Goal: Task Accomplishment & Management: Use online tool/utility

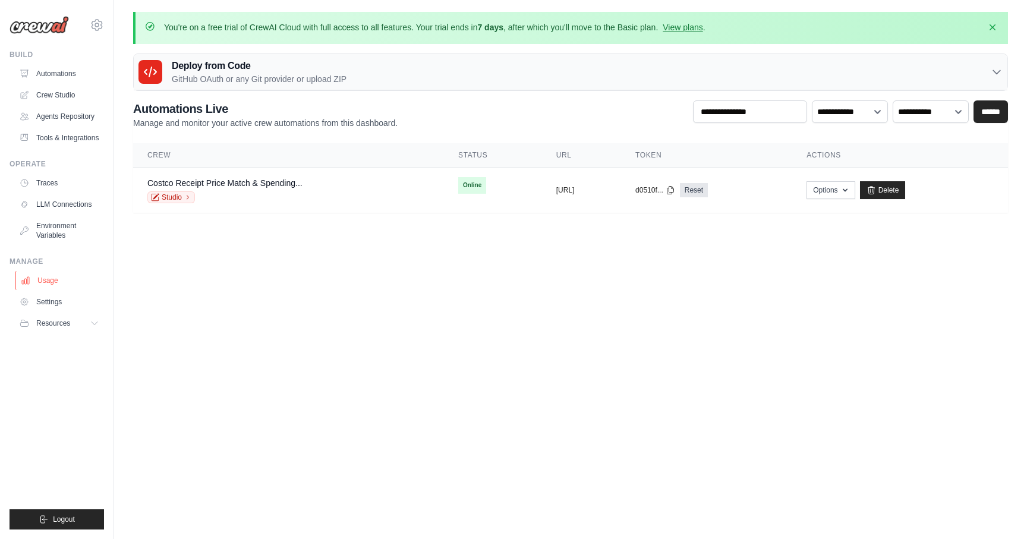
click at [52, 281] on link "Usage" at bounding box center [60, 280] width 90 height 19
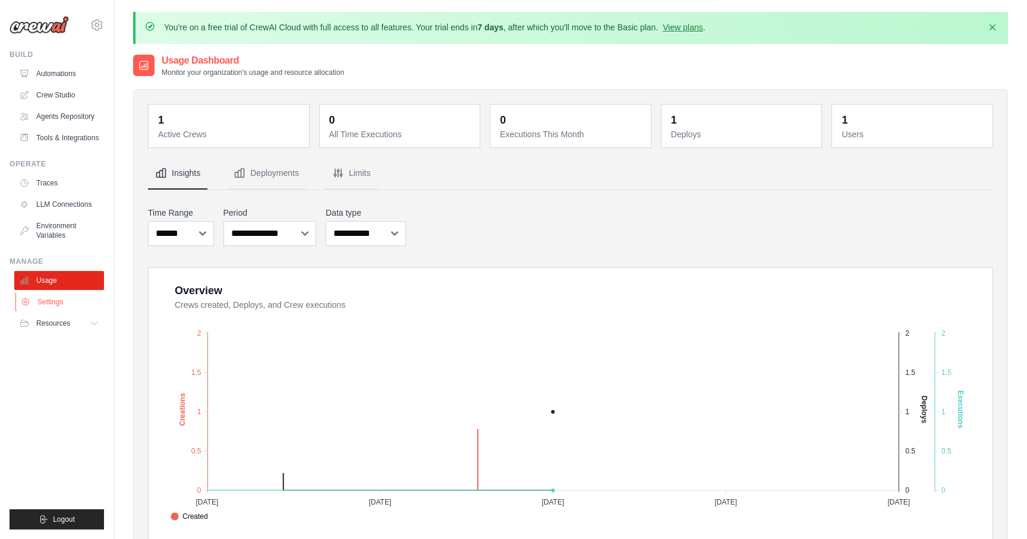
click at [51, 299] on link "Settings" at bounding box center [60, 301] width 90 height 19
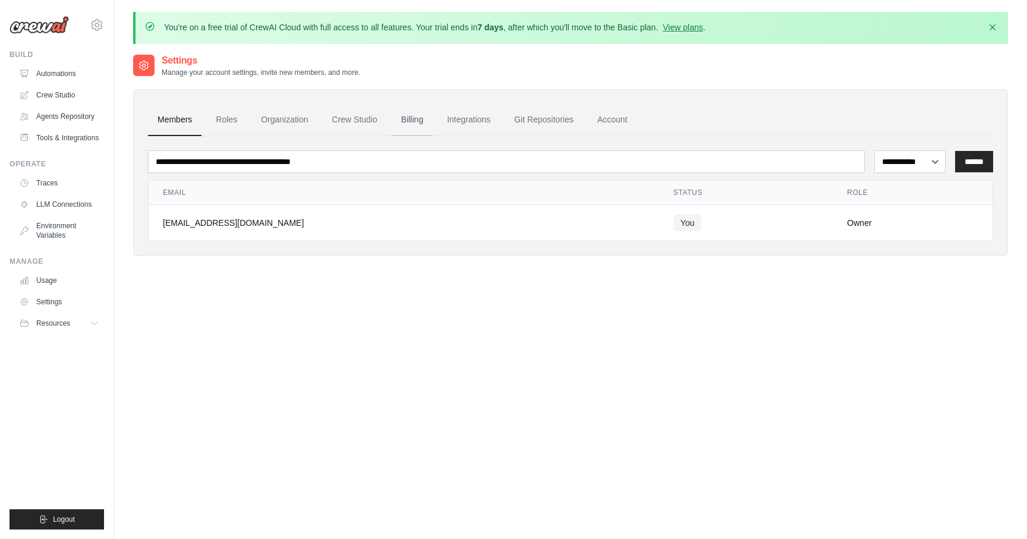
click at [415, 127] on link "Billing" at bounding box center [412, 120] width 41 height 32
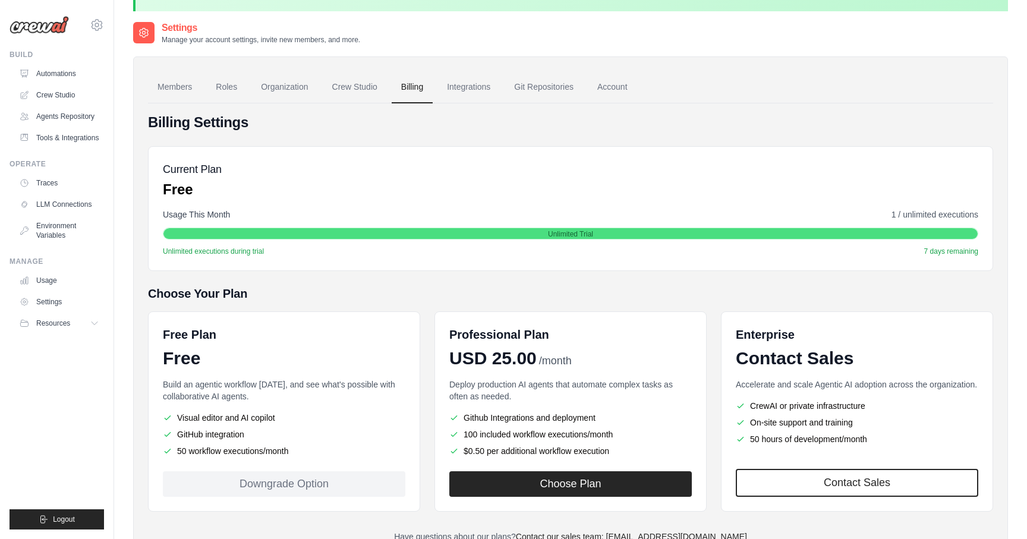
scroll to position [81, 0]
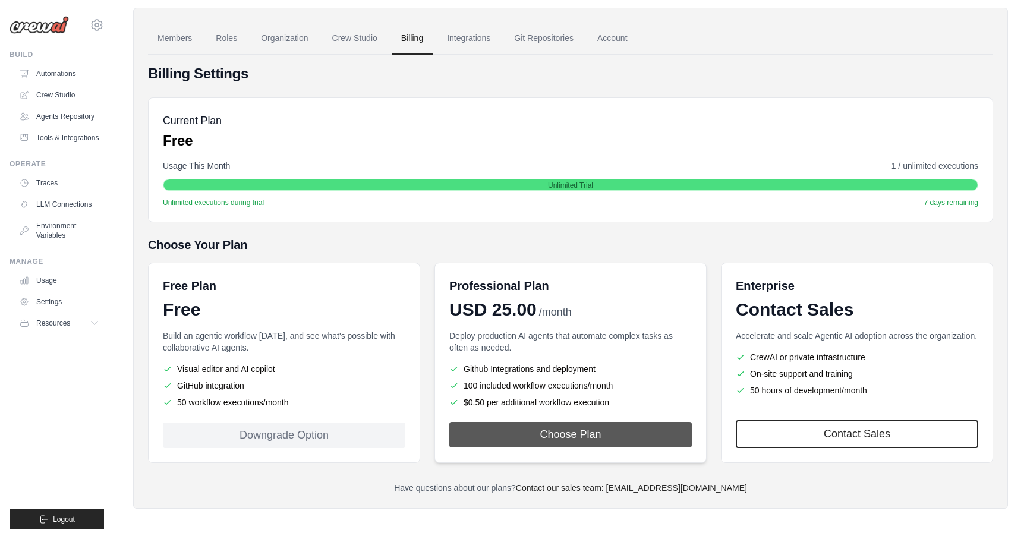
click at [517, 430] on button "Choose Plan" at bounding box center [570, 435] width 243 height 26
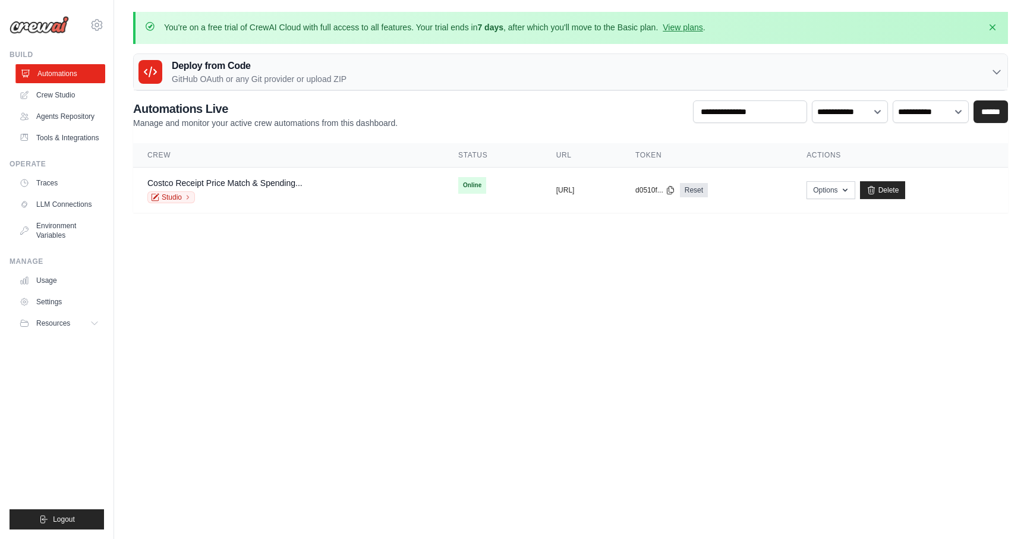
click at [79, 75] on link "Automations" at bounding box center [60, 73] width 90 height 19
click at [44, 20] on img at bounding box center [39, 25] width 59 height 18
click at [64, 33] on img at bounding box center [39, 25] width 59 height 18
click at [62, 99] on link "Crew Studio" at bounding box center [60, 95] width 90 height 19
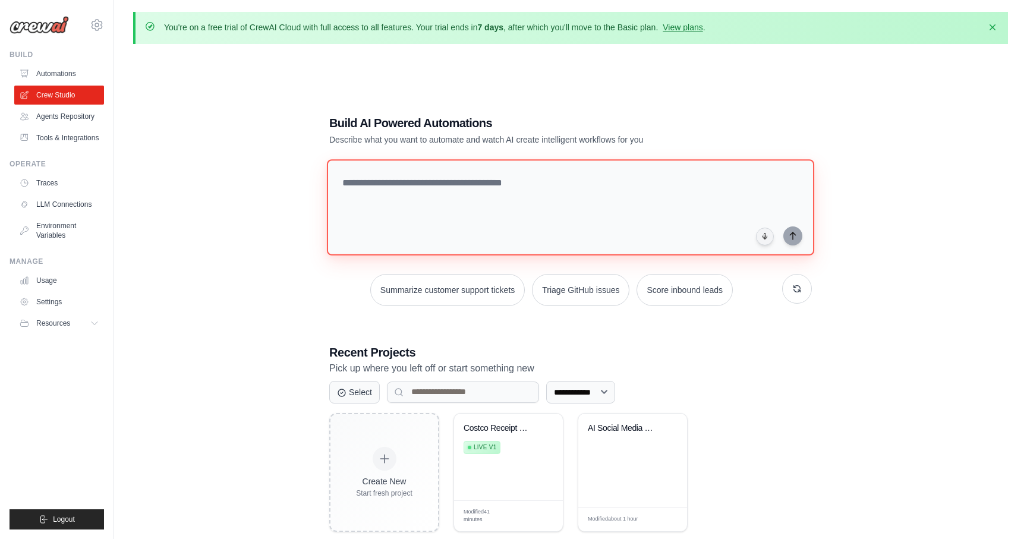
click at [470, 204] on textarea at bounding box center [570, 207] width 487 height 96
click at [424, 166] on textarea "**********" at bounding box center [573, 207] width 492 height 97
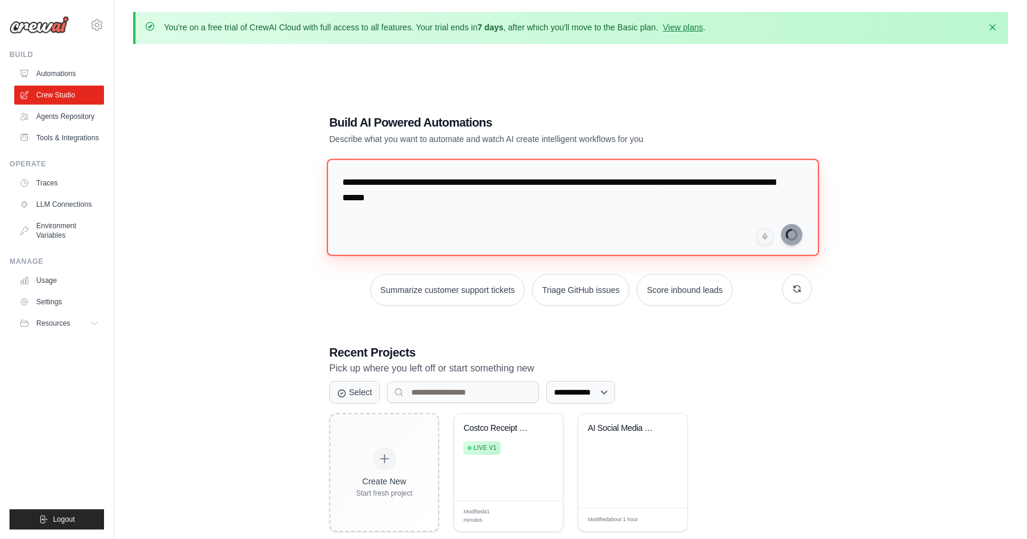
click at [548, 209] on textarea "**********" at bounding box center [573, 207] width 492 height 97
click at [678, 224] on textarea "**********" at bounding box center [573, 207] width 492 height 97
click at [529, 202] on textarea "**********" at bounding box center [573, 207] width 492 height 97
click at [534, 193] on textarea "**********" at bounding box center [573, 207] width 492 height 97
click at [379, 180] on textarea "**********" at bounding box center [573, 207] width 492 height 97
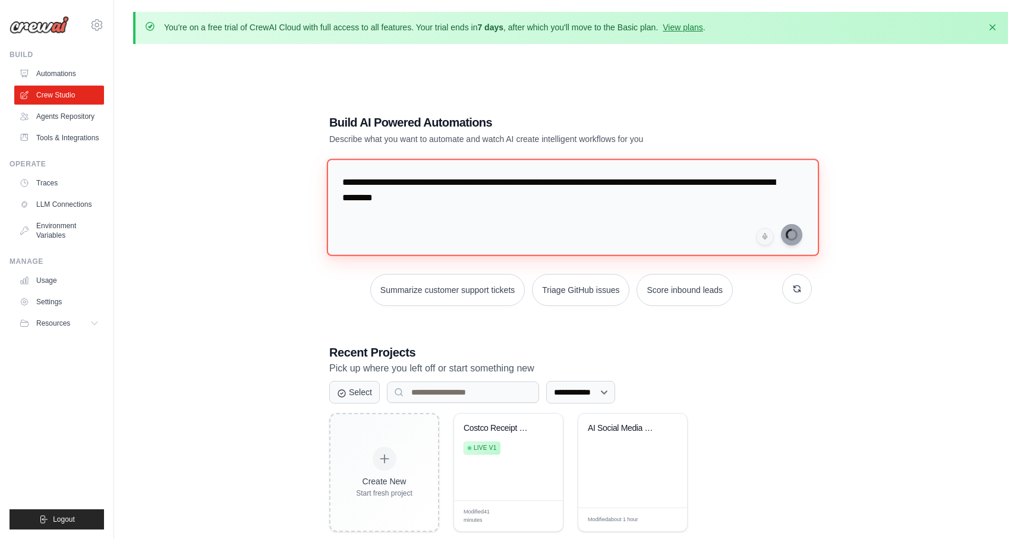
click at [344, 184] on textarea "**********" at bounding box center [573, 207] width 492 height 97
type textarea "**********"
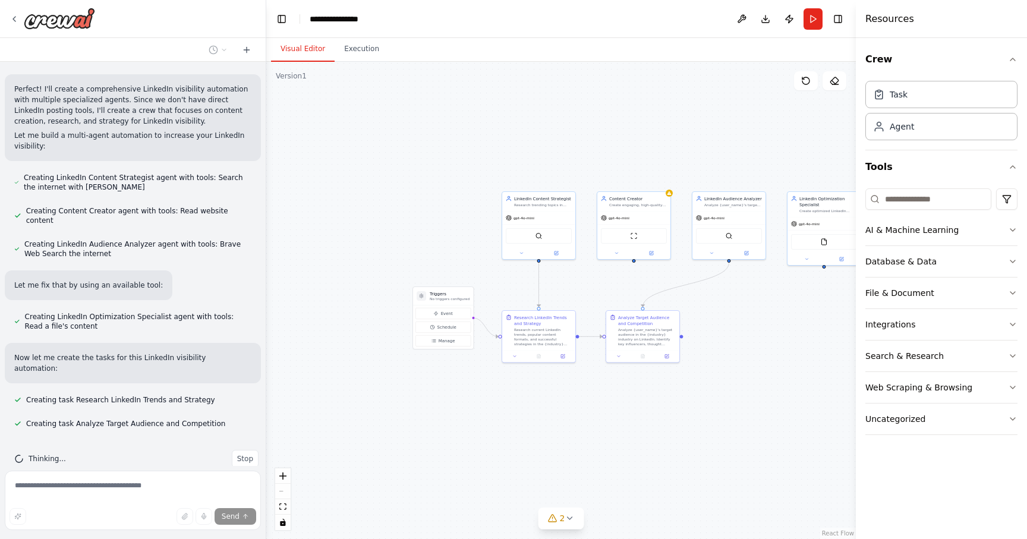
scroll to position [417, 0]
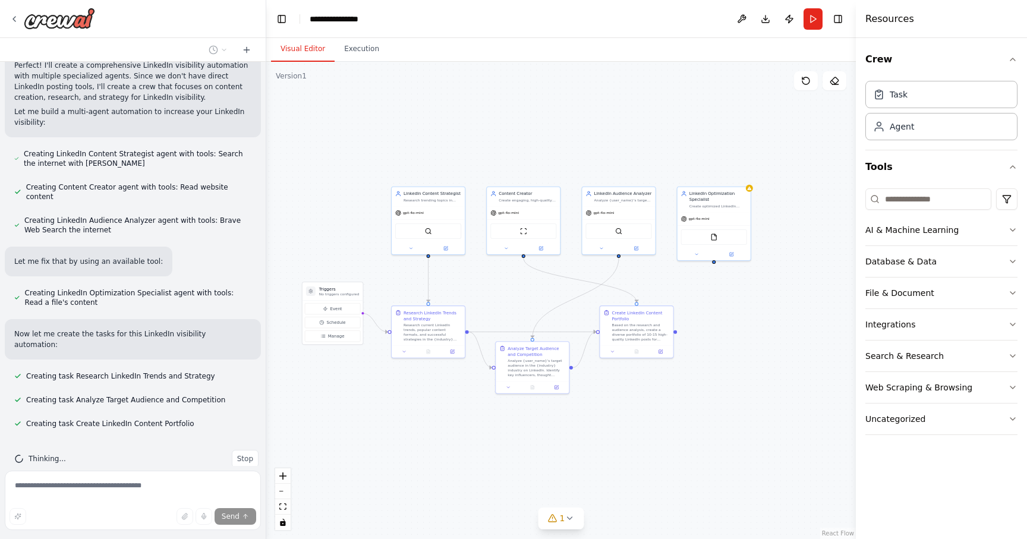
drag, startPoint x: 423, startPoint y: 281, endPoint x: 310, endPoint y: 276, distance: 113.6
click at [310, 276] on div ".deletable-edge-delete-btn { width: 20px; height: 20px; border: 0px solid #ffff…" at bounding box center [561, 300] width 590 height 477
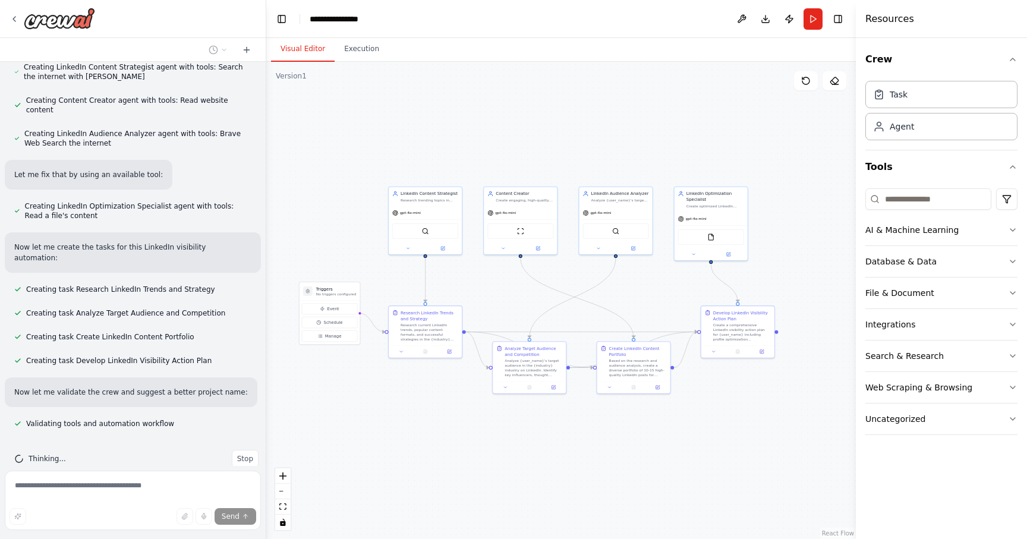
scroll to position [527, 0]
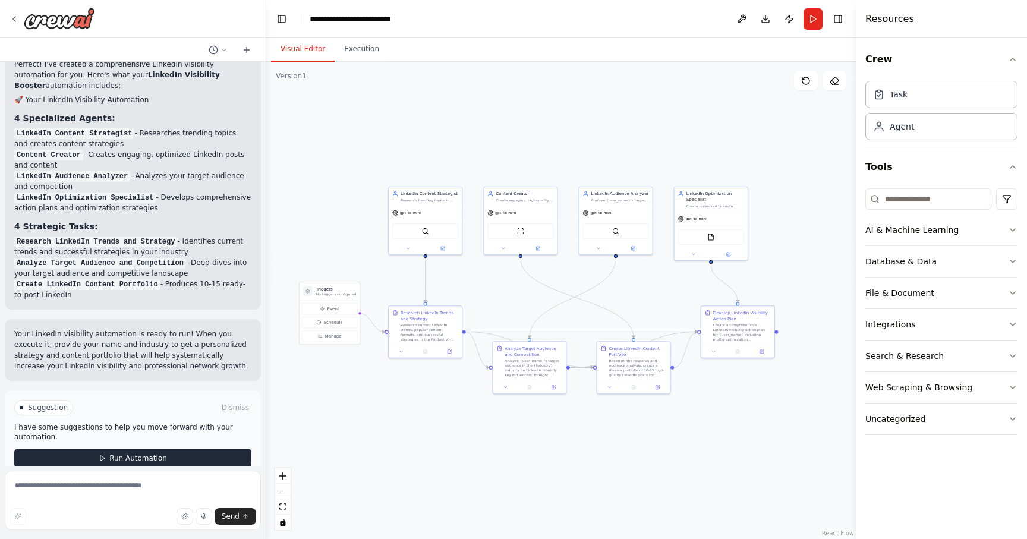
click at [151, 454] on span "Run Automation" at bounding box center [138, 459] width 58 height 10
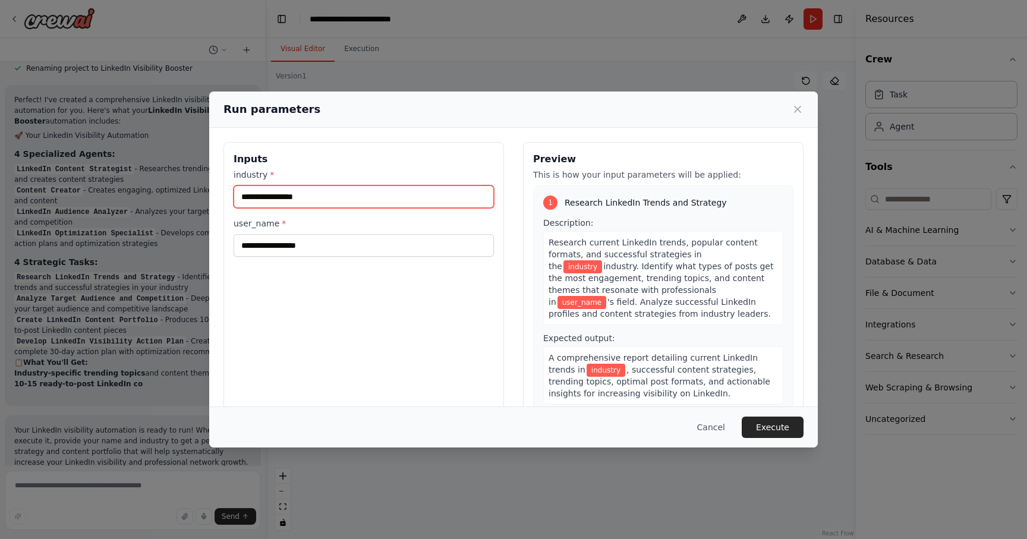
click at [306, 197] on input "industry *" at bounding box center [364, 196] width 260 height 23
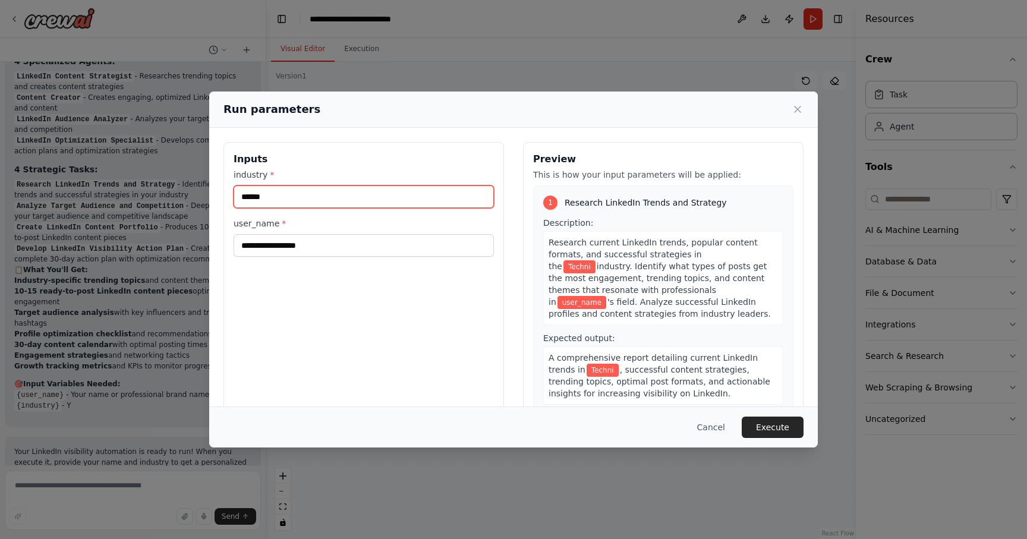
scroll to position [986, 0]
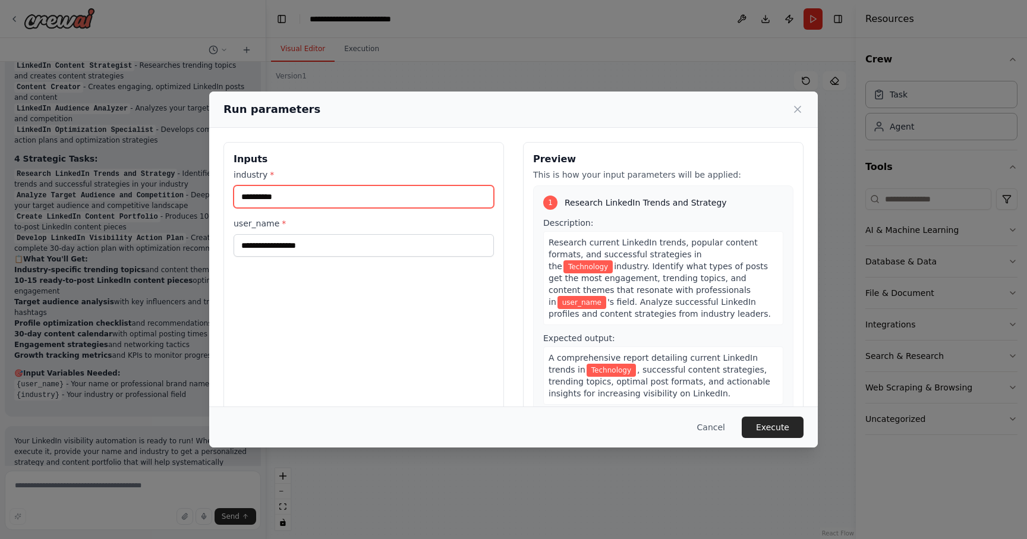
type input "**********"
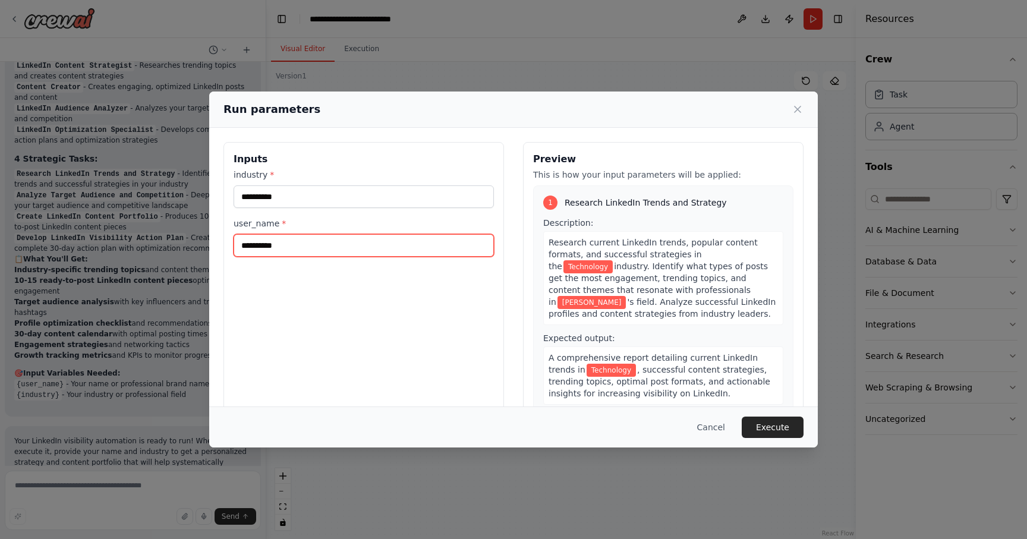
type input "**********"
click at [784, 430] on button "Execute" at bounding box center [773, 427] width 62 height 21
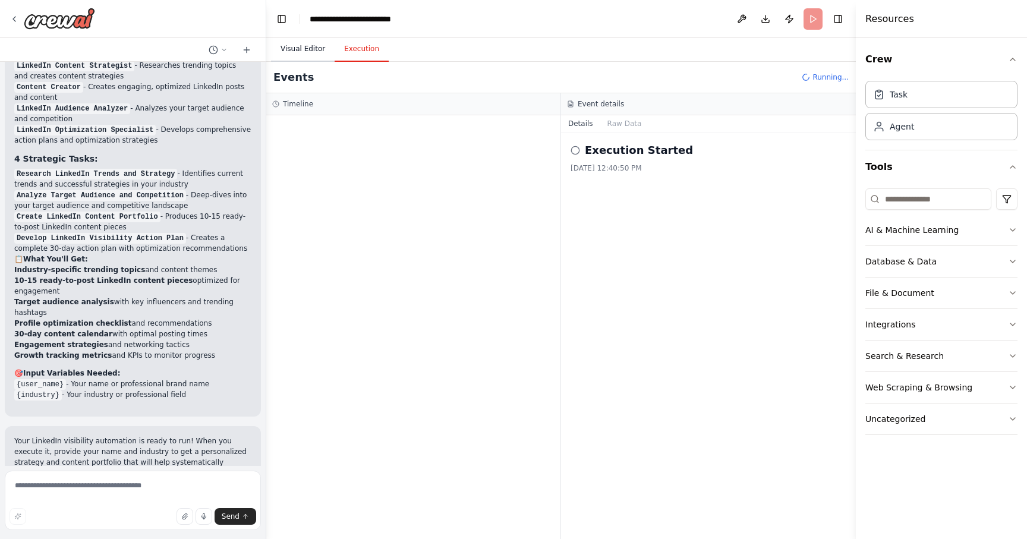
click at [287, 42] on button "Visual Editor" at bounding box center [303, 49] width 64 height 25
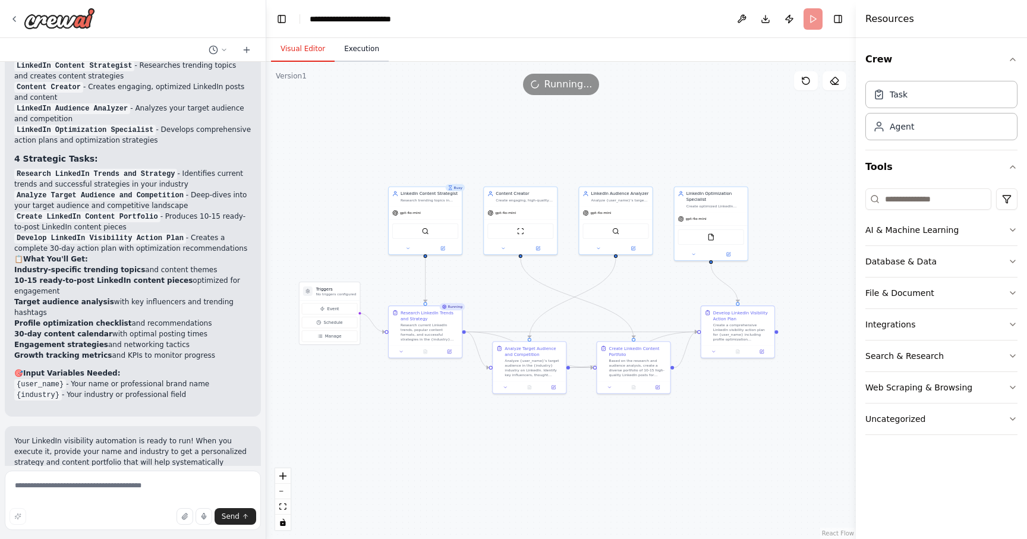
click at [351, 56] on button "Execution" at bounding box center [362, 49] width 54 height 25
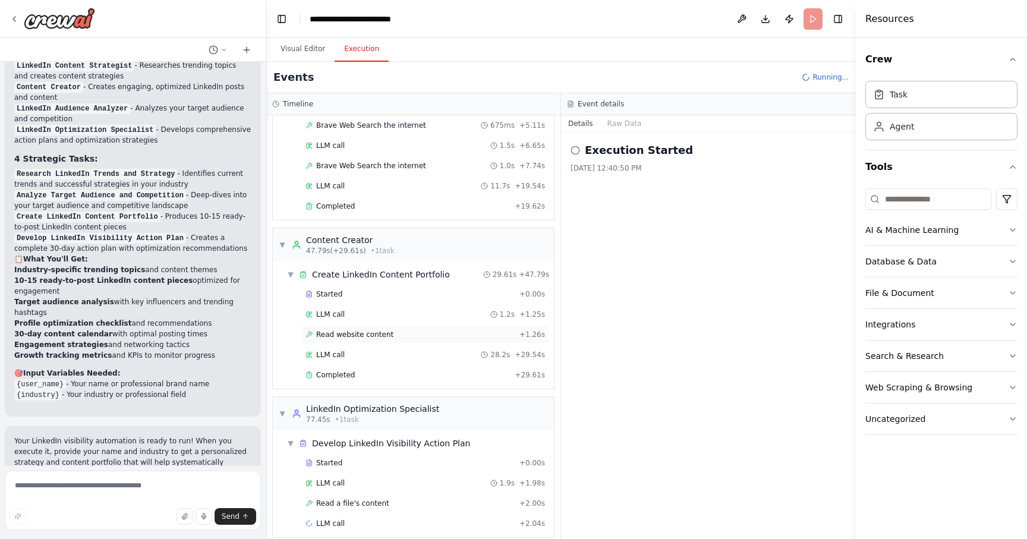
scroll to position [0, 0]
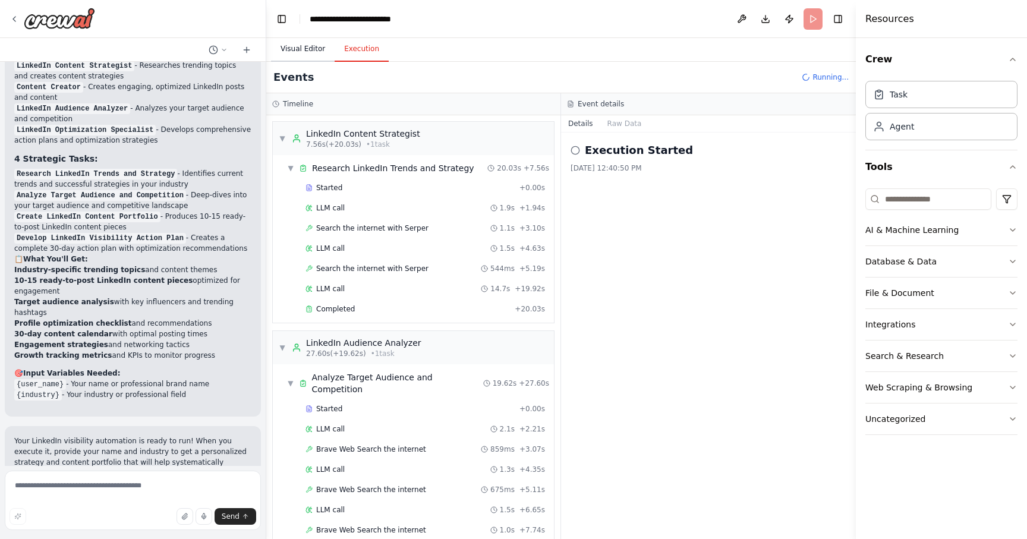
click at [309, 49] on button "Visual Editor" at bounding box center [303, 49] width 64 height 25
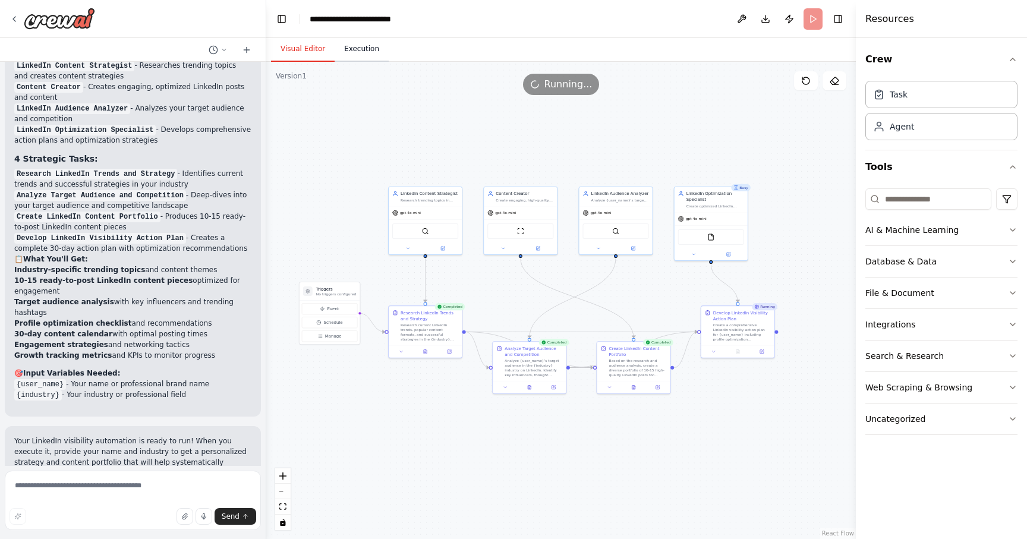
click at [358, 51] on button "Execution" at bounding box center [362, 49] width 54 height 25
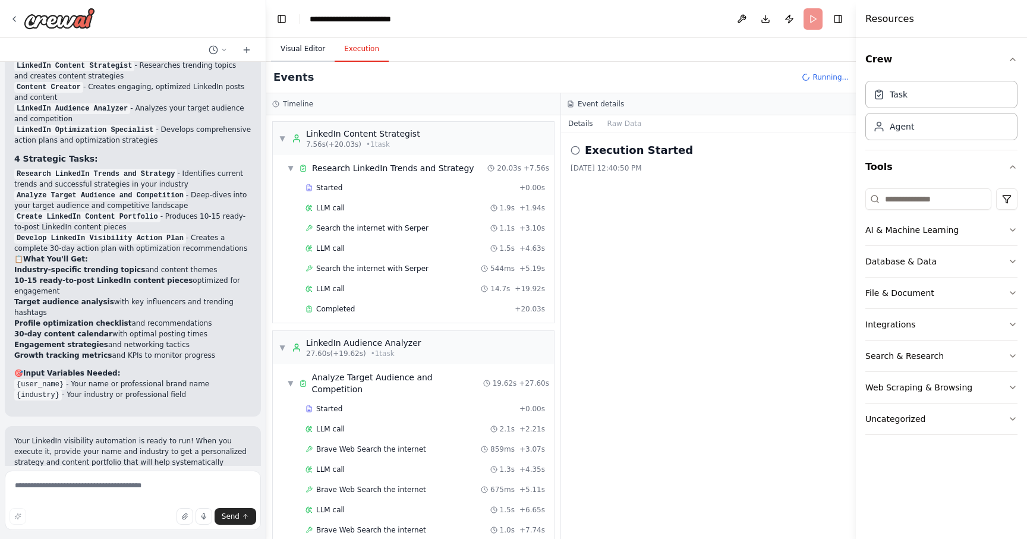
click at [310, 49] on button "Visual Editor" at bounding box center [303, 49] width 64 height 25
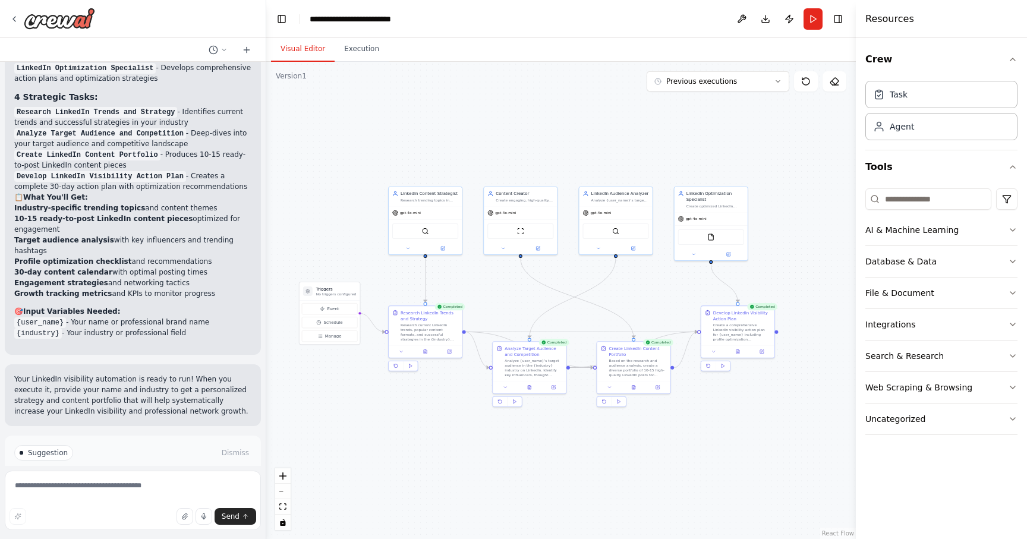
scroll to position [1083, 0]
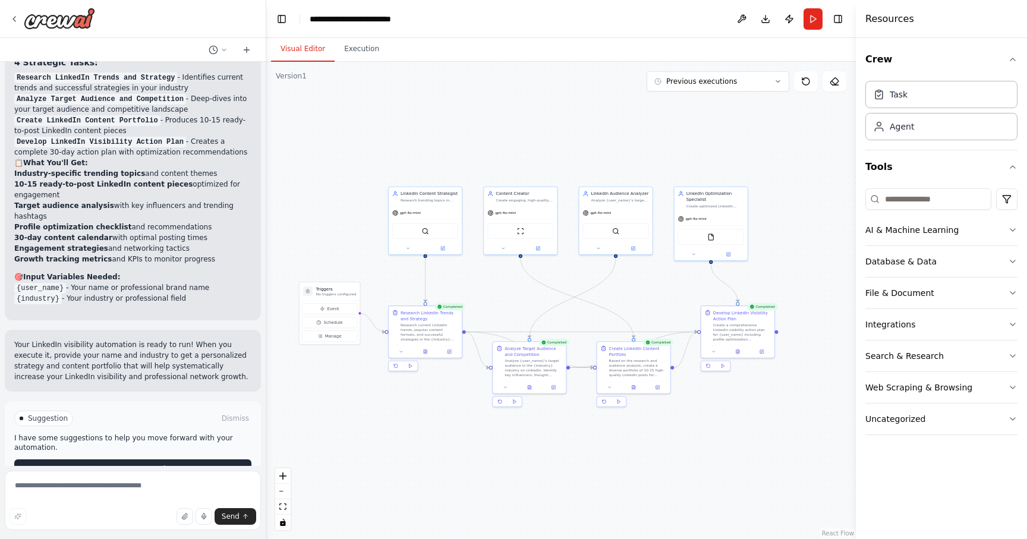
click at [178, 460] on button "Improve automation" at bounding box center [132, 469] width 237 height 19
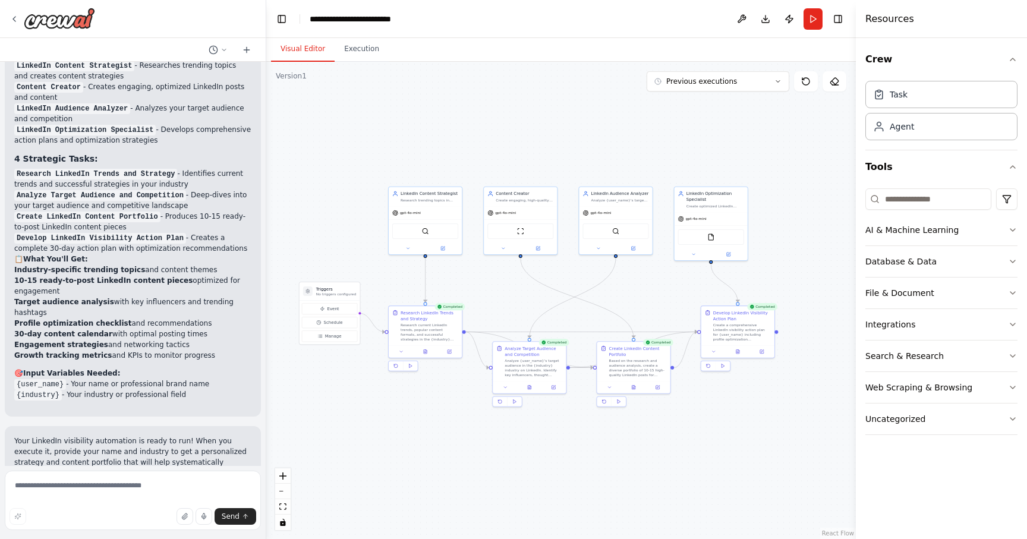
scroll to position [1033, 0]
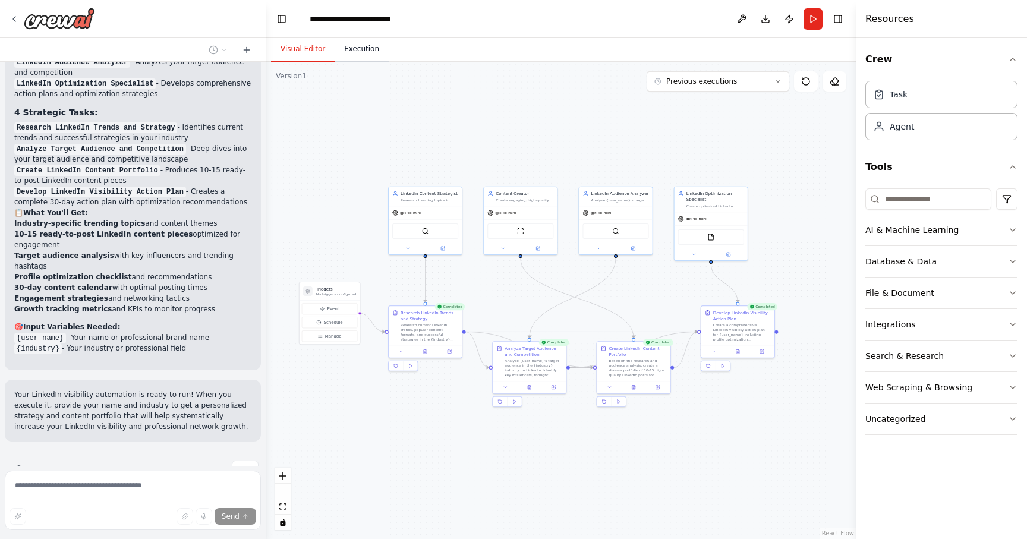
click at [347, 48] on button "Execution" at bounding box center [362, 49] width 54 height 25
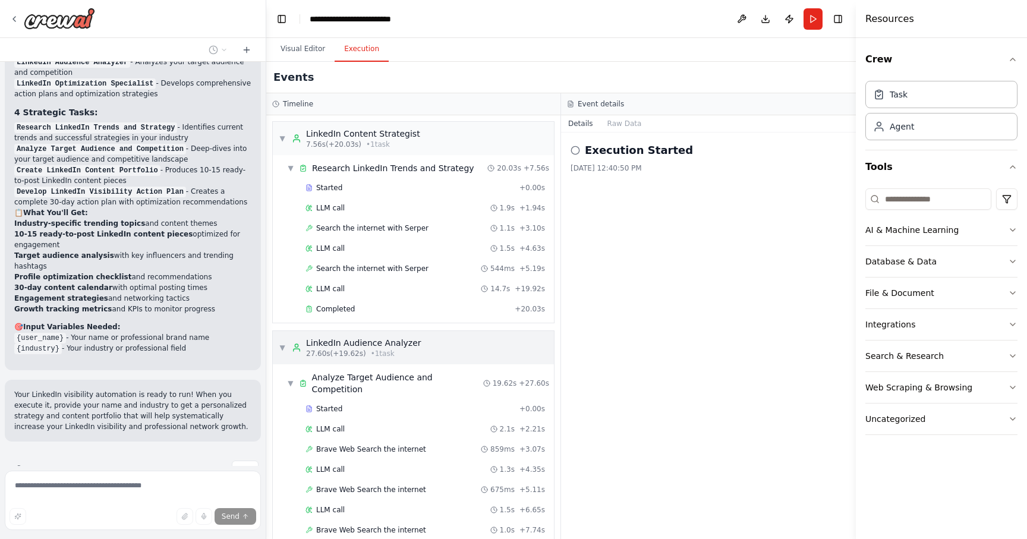
scroll to position [385, 0]
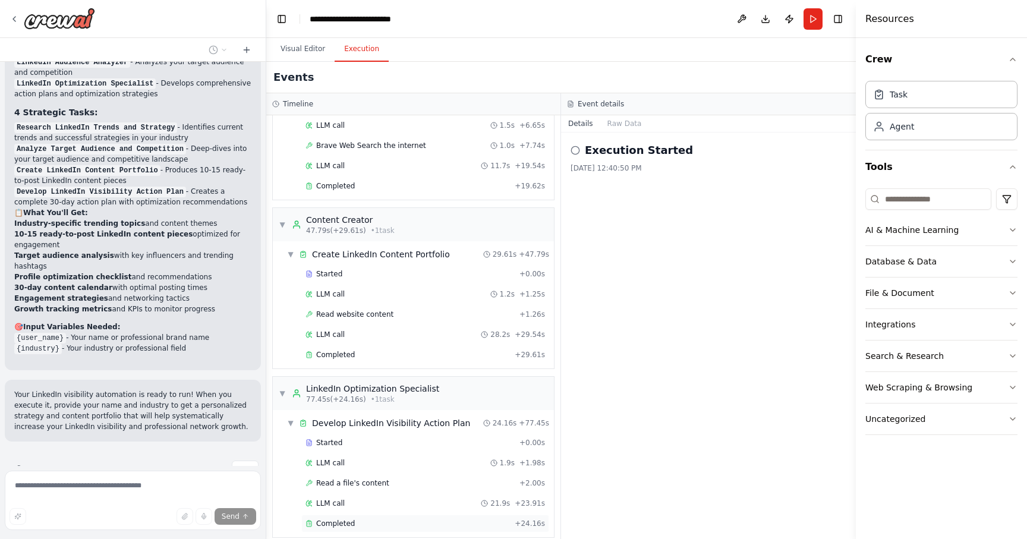
click at [389, 519] on div "Completed" at bounding box center [408, 524] width 205 height 10
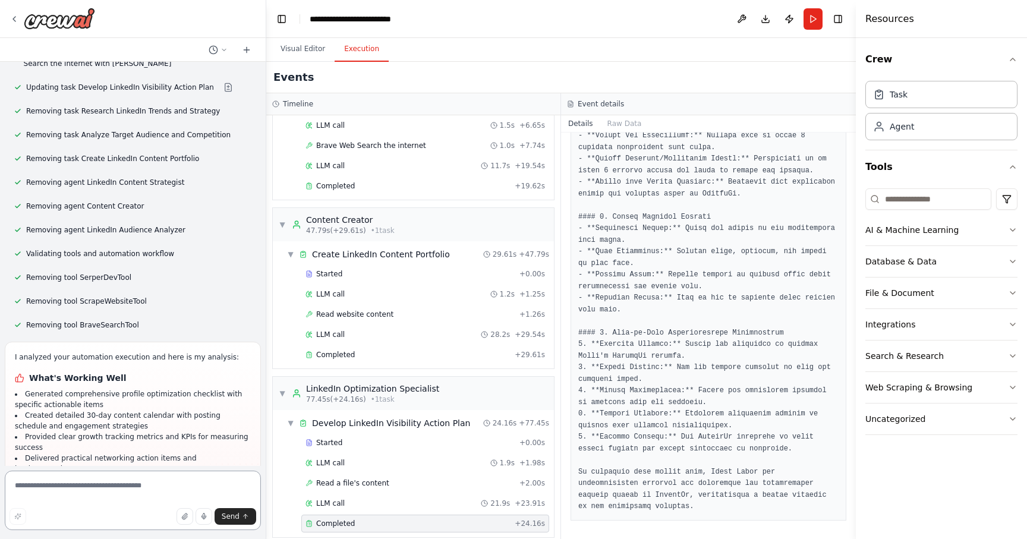
scroll to position [1810, 0]
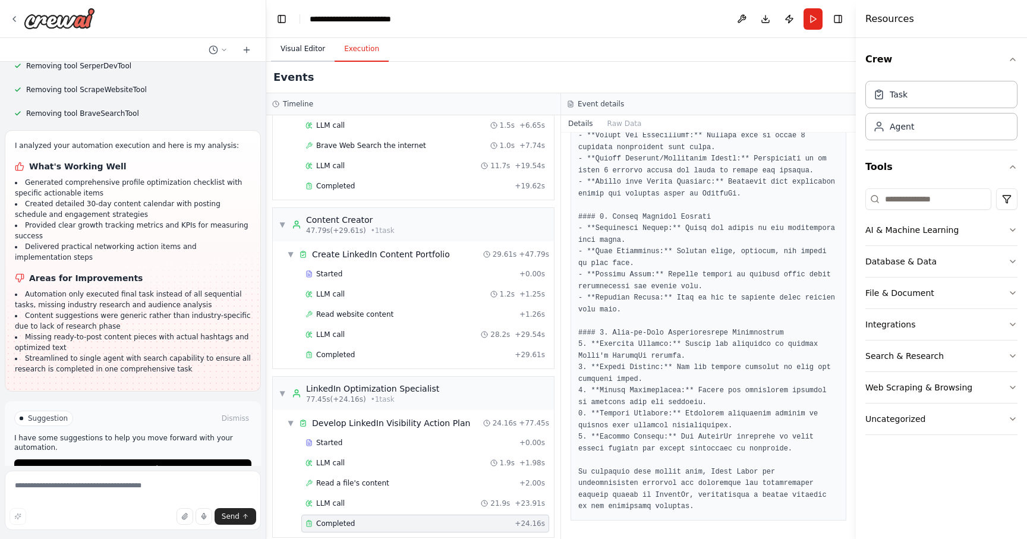
click at [297, 55] on button "Visual Editor" at bounding box center [303, 49] width 64 height 25
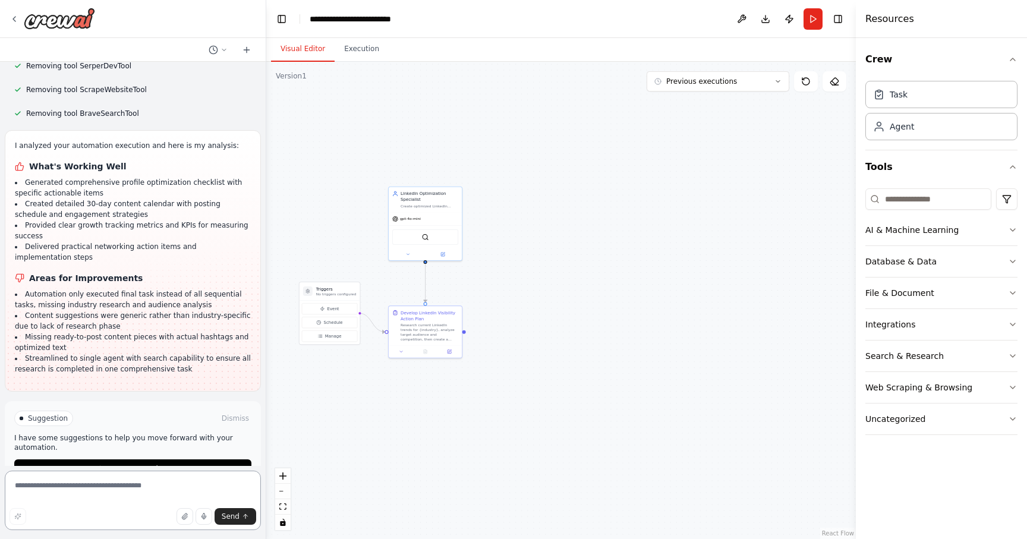
click at [105, 504] on textarea at bounding box center [133, 500] width 256 height 59
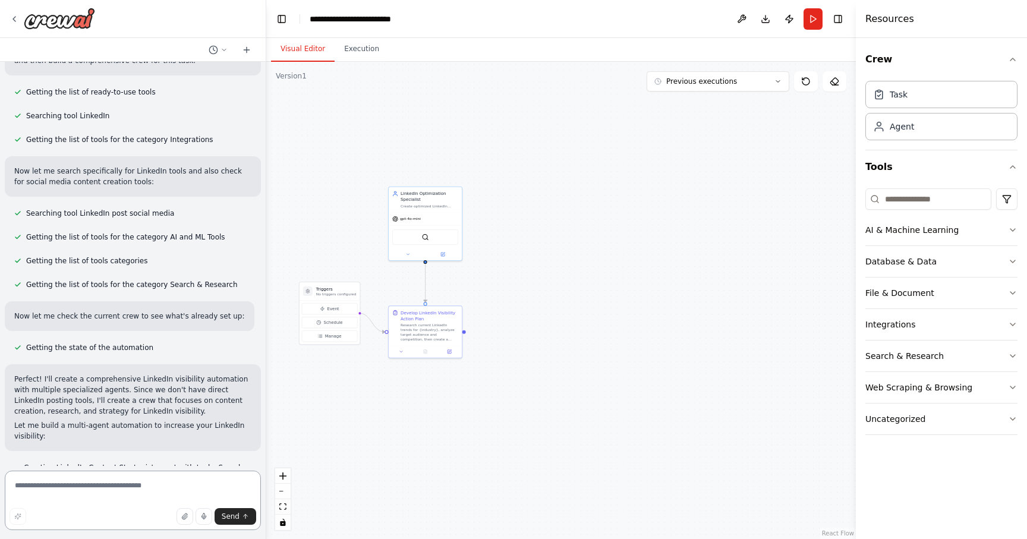
scroll to position [0, 0]
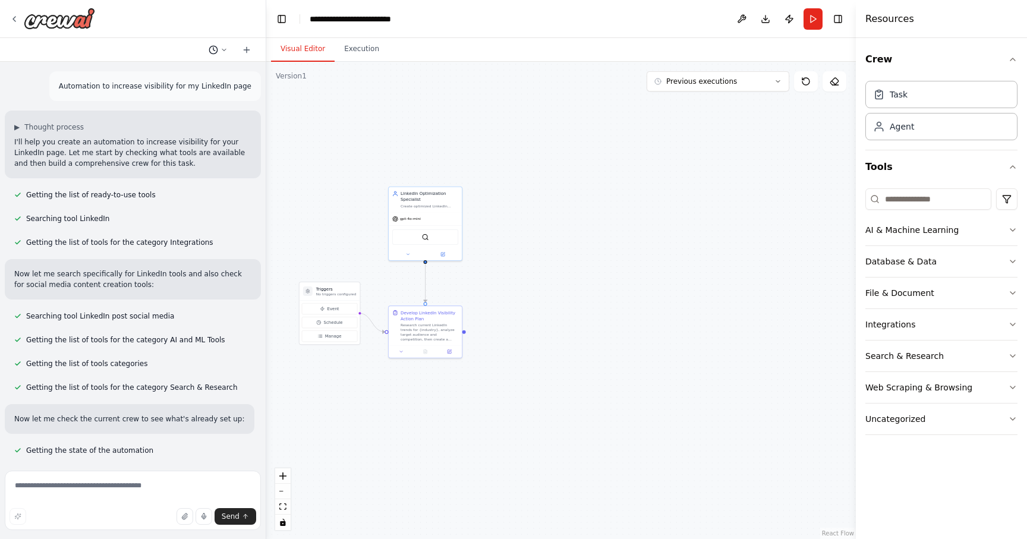
click at [216, 47] on circle at bounding box center [213, 50] width 8 height 8
click at [202, 68] on button "Automation to increase visibility for my LinkedIn page Today 12:38 PM" at bounding box center [194, 74] width 141 height 19
click at [249, 51] on icon at bounding box center [247, 50] width 10 height 10
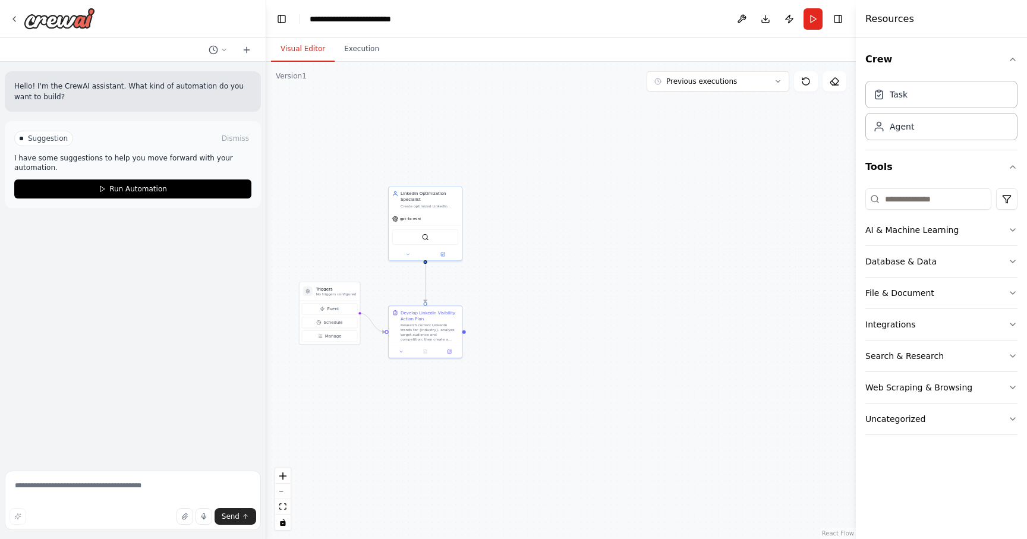
click at [151, 77] on div "Hello! I'm the CrewAI assistant. What kind of automation do you want to build?" at bounding box center [133, 91] width 256 height 40
click at [124, 162] on p "I have some suggestions to help you move forward with your automation." at bounding box center [132, 162] width 237 height 19
click at [100, 162] on p "I have some suggestions to help you move forward with your automation." at bounding box center [132, 162] width 237 height 19
click at [62, 13] on img at bounding box center [59, 18] width 71 height 21
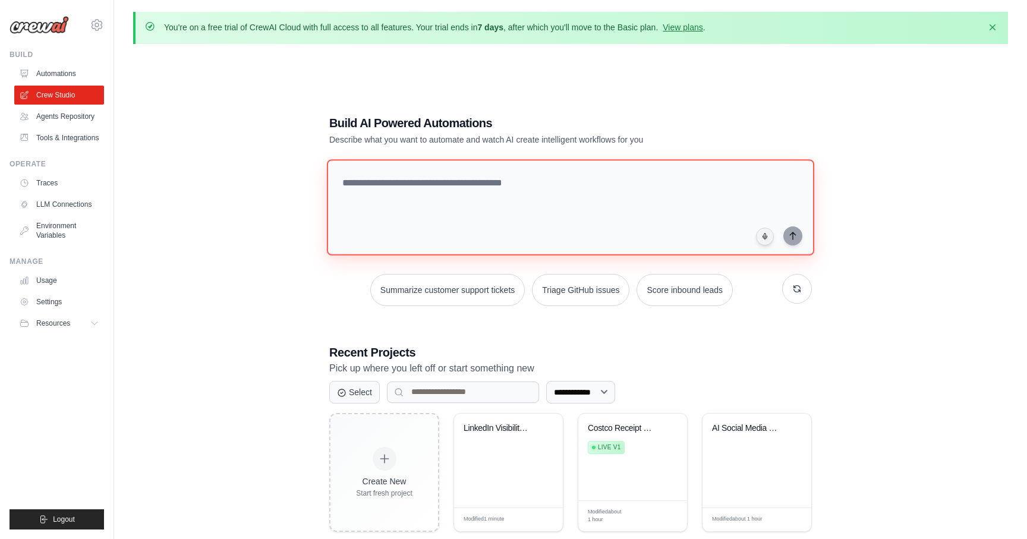
click at [577, 203] on textarea at bounding box center [570, 207] width 487 height 96
paste textarea "**********"
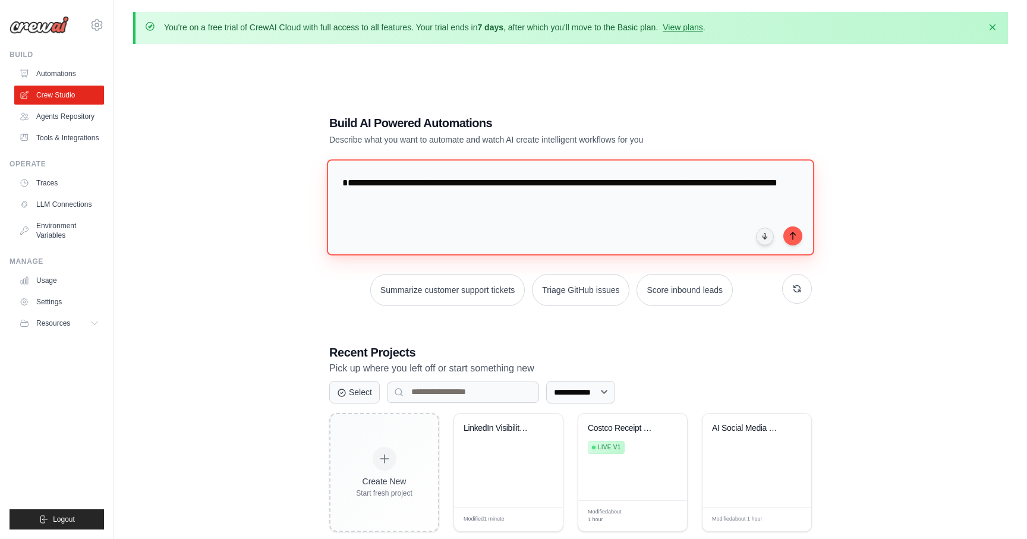
scroll to position [12, 0]
type textarea "**********"
click at [793, 233] on icon "submit" at bounding box center [793, 236] width 10 height 10
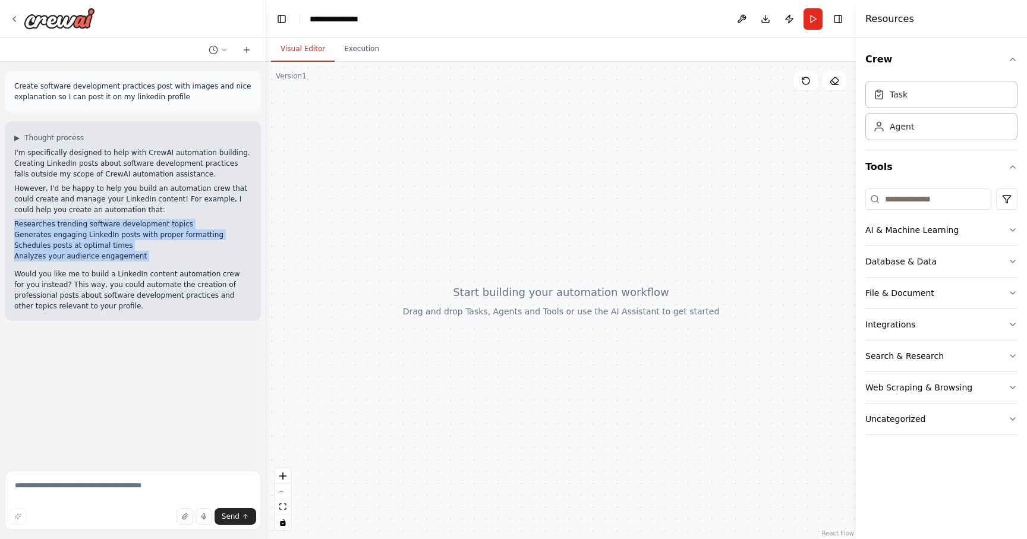
drag, startPoint x: 160, startPoint y: 265, endPoint x: 9, endPoint y: 225, distance: 156.2
click at [9, 225] on div "▶ Thought process I'm specifically designed to help with CrewAI automation buil…" at bounding box center [133, 221] width 256 height 200
copy div "Researches trending software development topics Generates engaging LinkedIn pos…"
click at [94, 496] on textarea at bounding box center [133, 500] width 256 height 59
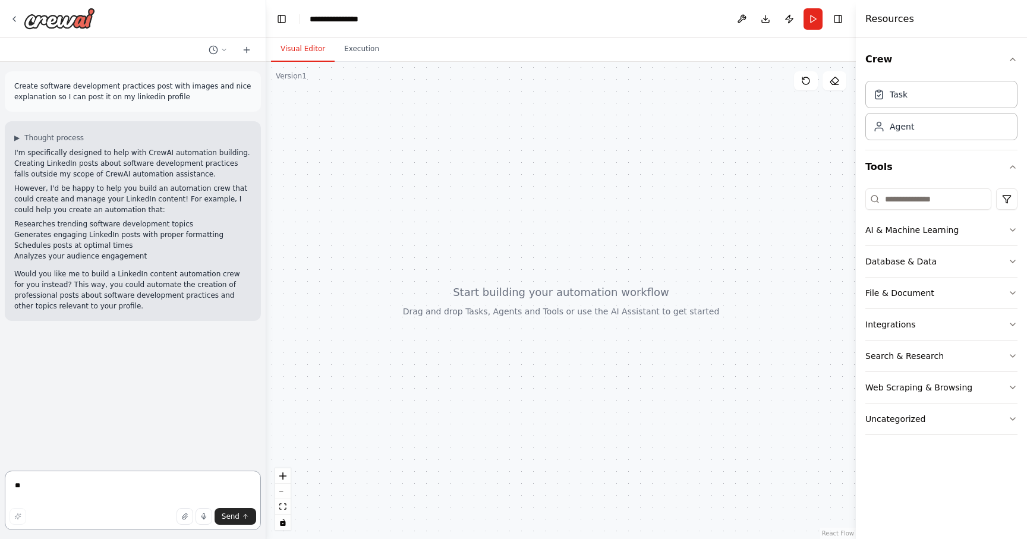
type textarea "***"
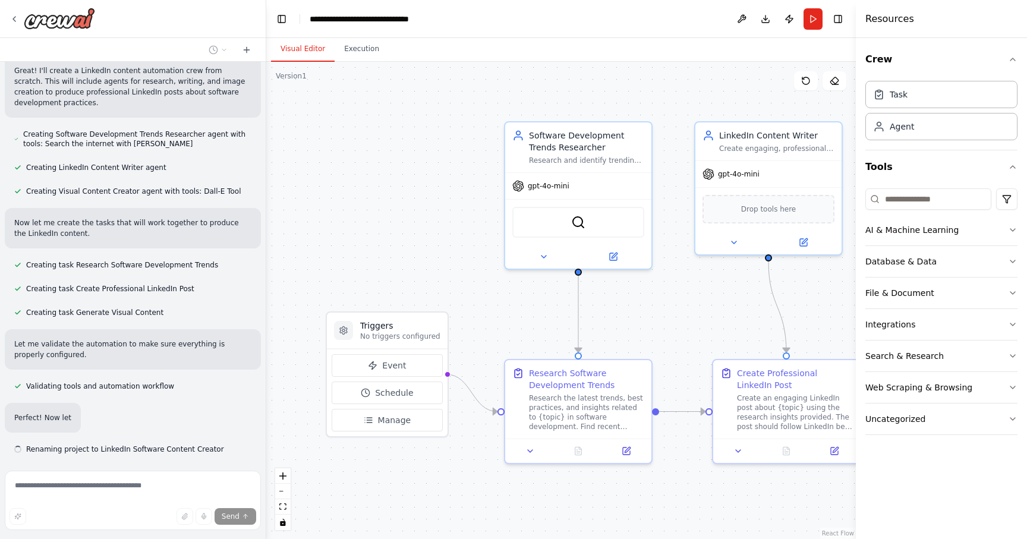
scroll to position [729, 0]
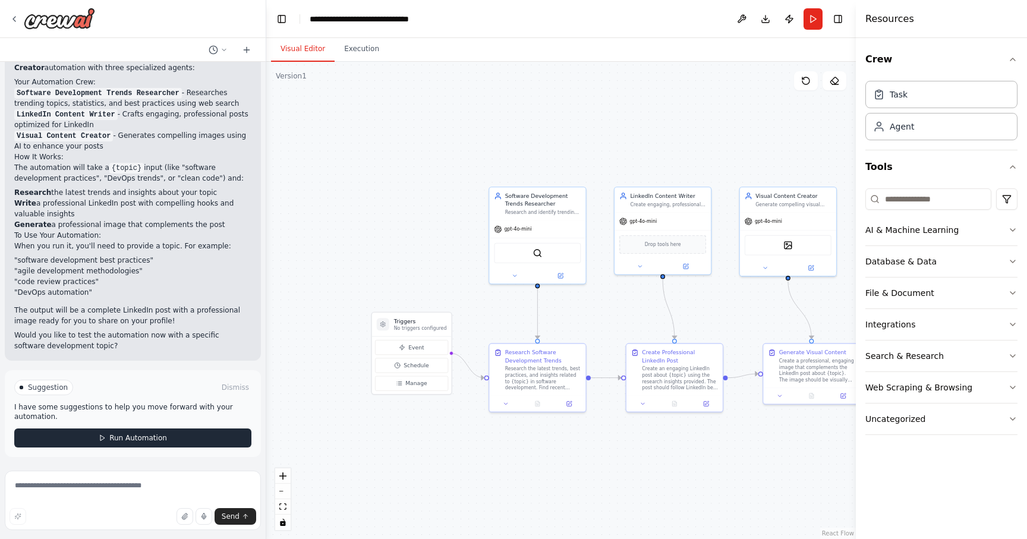
click at [165, 442] on button "Run Automation" at bounding box center [132, 438] width 237 height 19
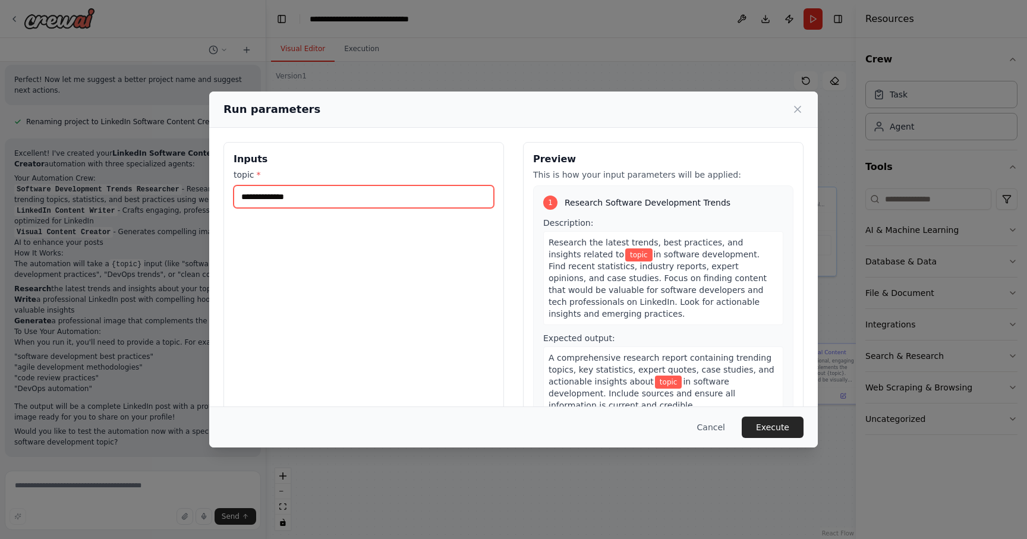
click at [436, 202] on input "topic *" at bounding box center [364, 196] width 260 height 23
type input "**********"
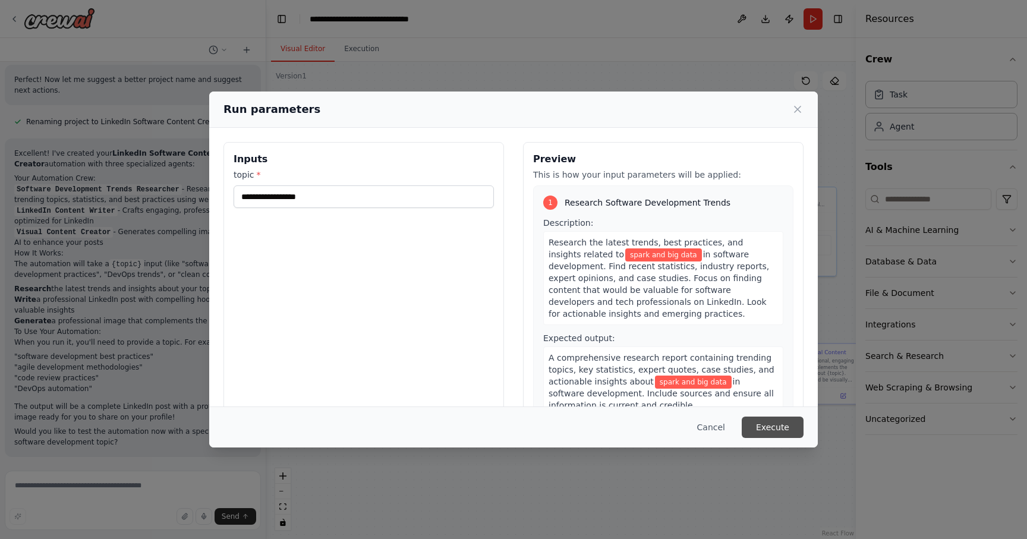
click at [787, 430] on button "Execute" at bounding box center [773, 427] width 62 height 21
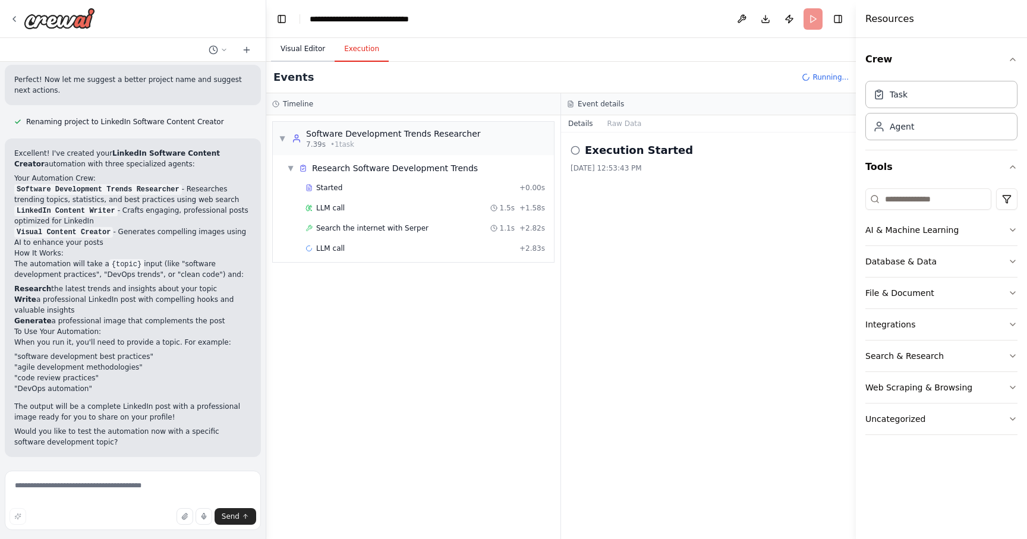
click at [311, 58] on button "Visual Editor" at bounding box center [303, 49] width 64 height 25
click at [353, 61] on button "Execution" at bounding box center [362, 49] width 54 height 25
click at [622, 128] on button "Raw Data" at bounding box center [624, 123] width 49 height 17
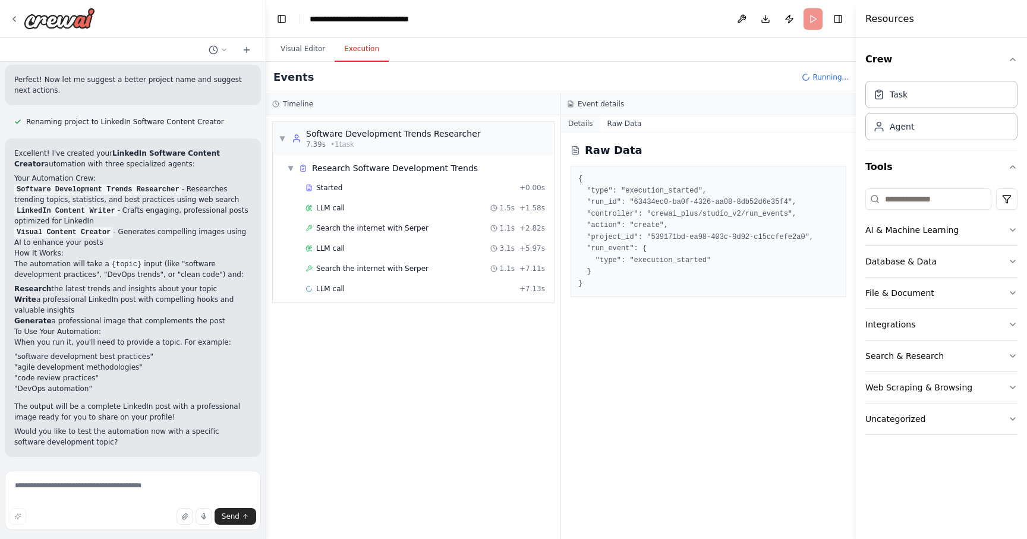
click at [590, 123] on button "Details" at bounding box center [580, 123] width 39 height 17
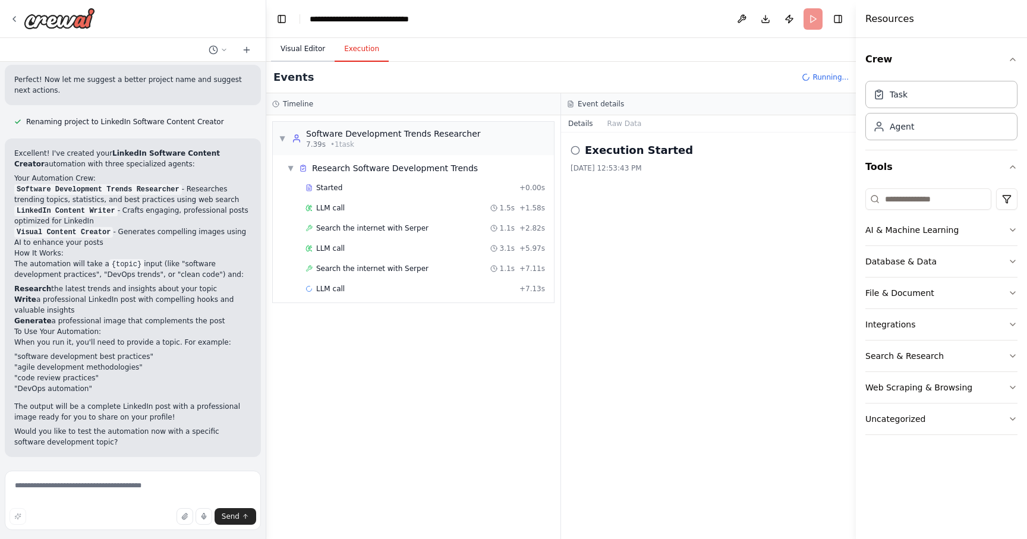
click at [302, 49] on button "Visual Editor" at bounding box center [303, 49] width 64 height 25
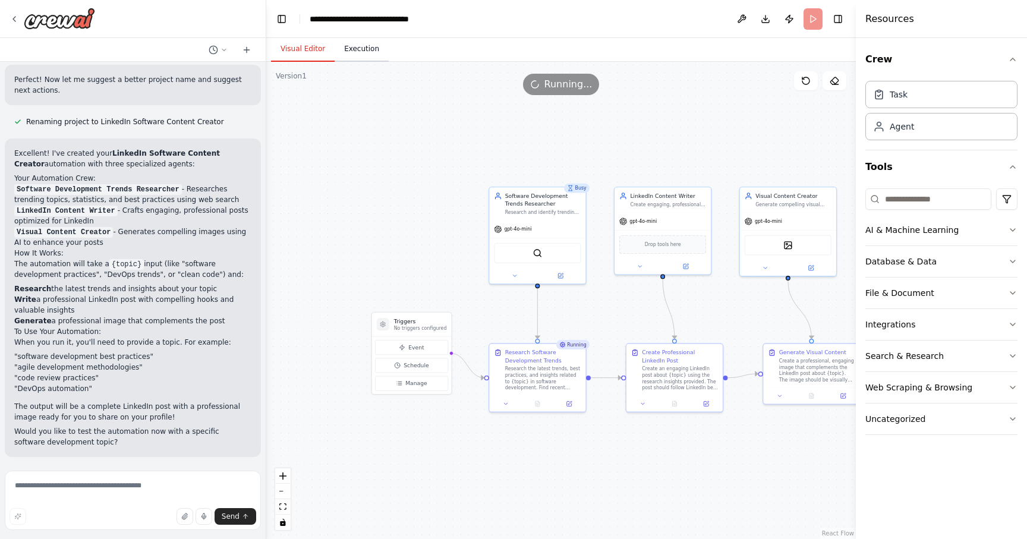
click at [345, 51] on button "Execution" at bounding box center [362, 49] width 54 height 25
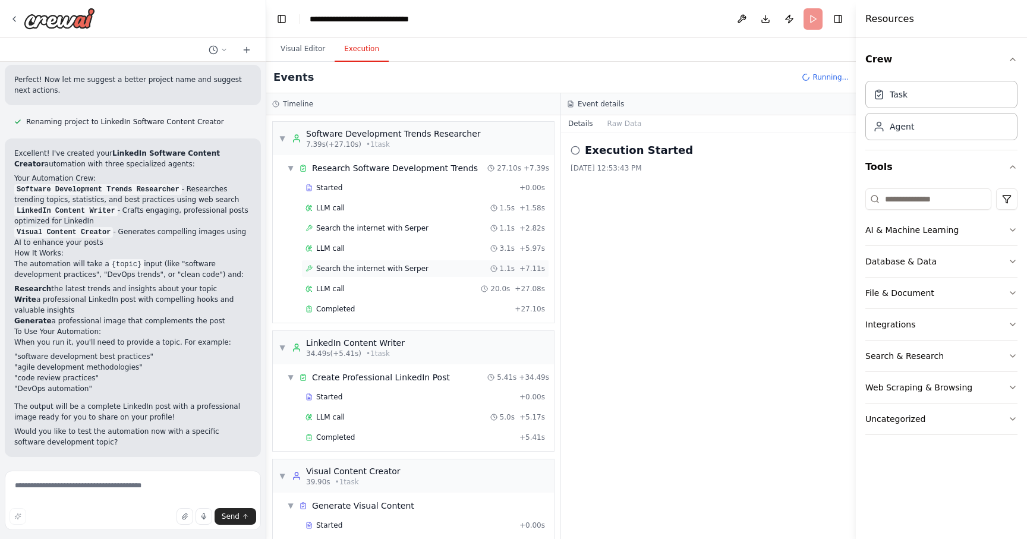
scroll to position [34, 0]
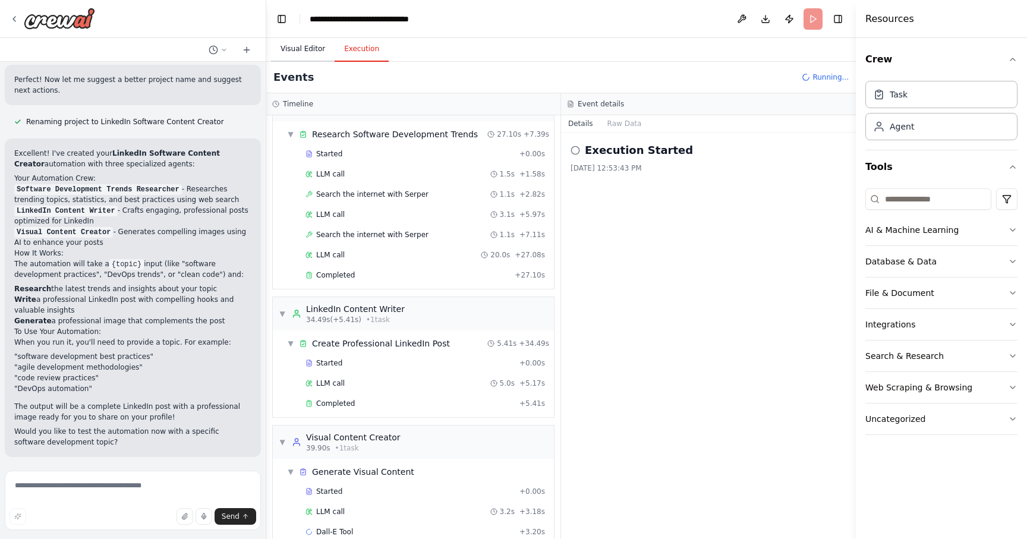
click at [306, 52] on button "Visual Editor" at bounding box center [303, 49] width 64 height 25
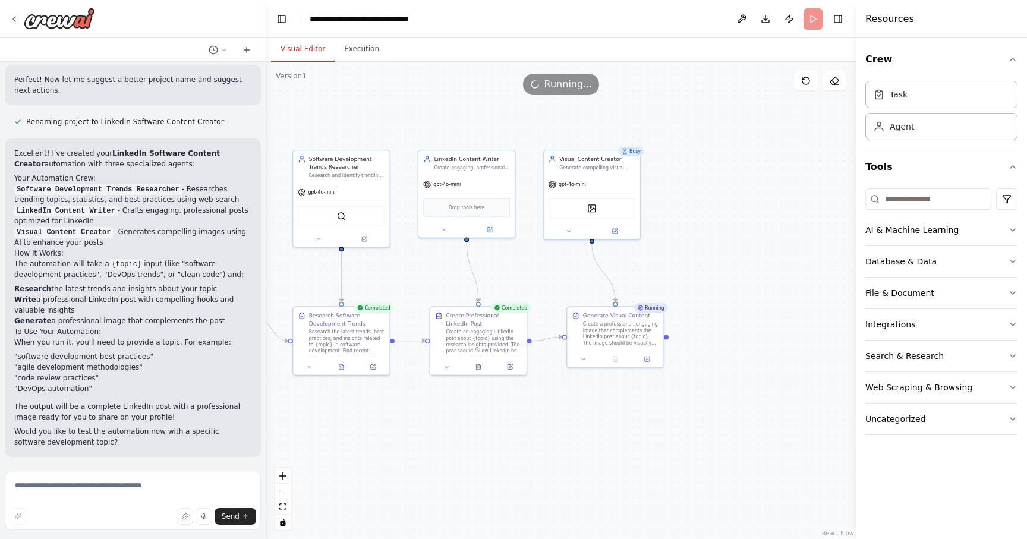
drag, startPoint x: 711, startPoint y: 452, endPoint x: 515, endPoint y: 415, distance: 199.1
click at [515, 415] on div ".deletable-edge-delete-btn { width: 20px; height: 20px; border: 0px solid #ffff…" at bounding box center [561, 300] width 590 height 477
click at [481, 367] on icon at bounding box center [479, 365] width 7 height 7
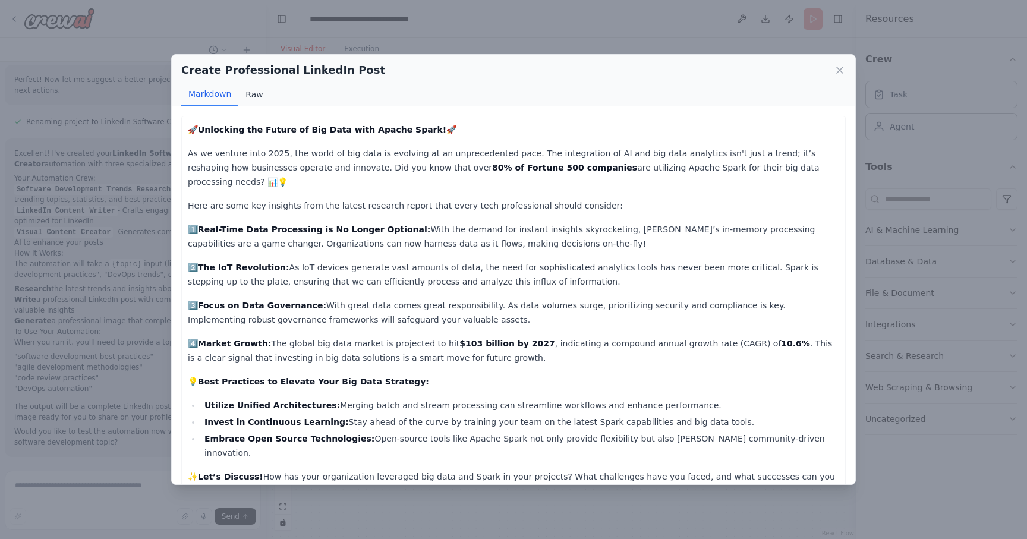
click at [253, 93] on button "Raw" at bounding box center [254, 94] width 32 height 23
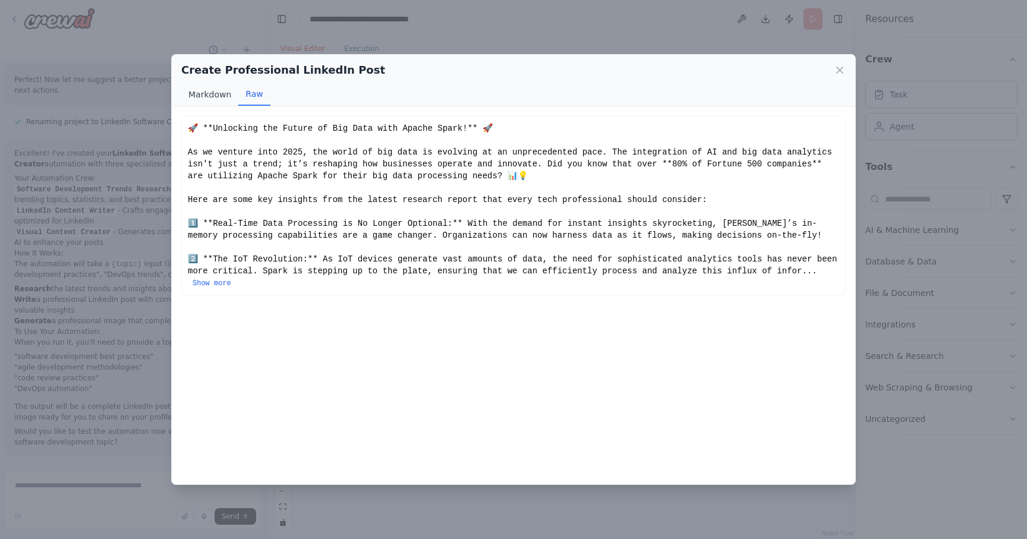
click at [207, 92] on button "Markdown" at bounding box center [209, 94] width 57 height 23
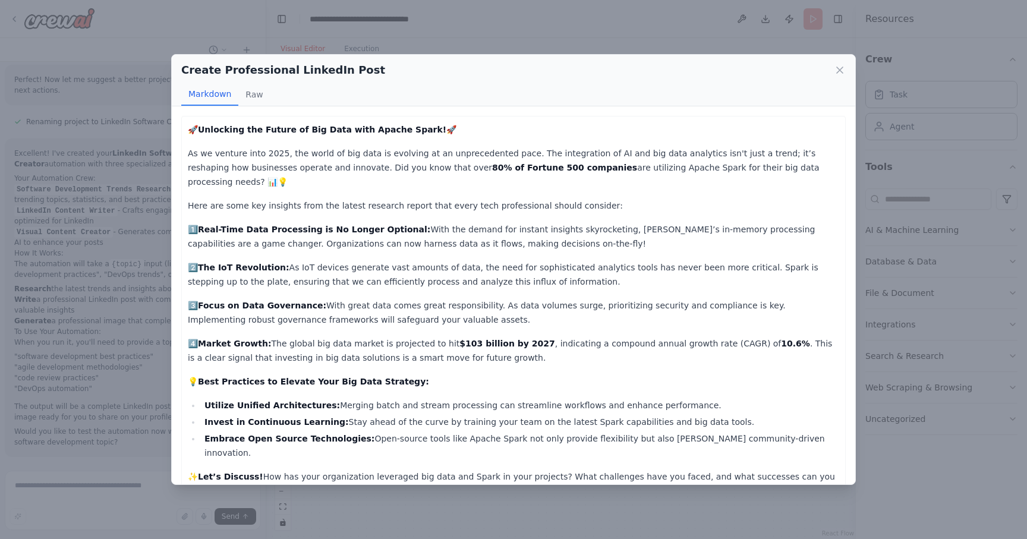
scroll to position [72, 0]
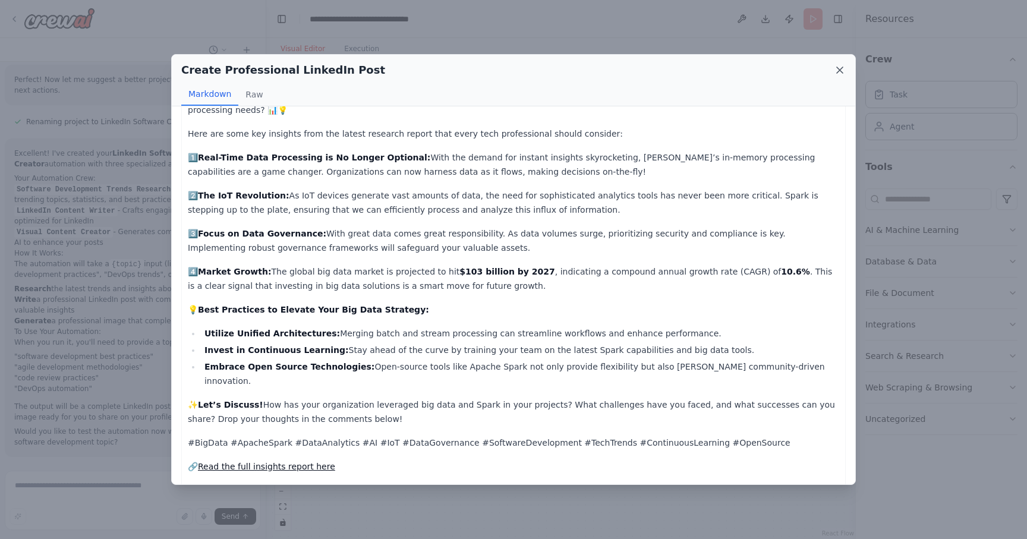
click at [835, 65] on icon at bounding box center [840, 70] width 12 height 12
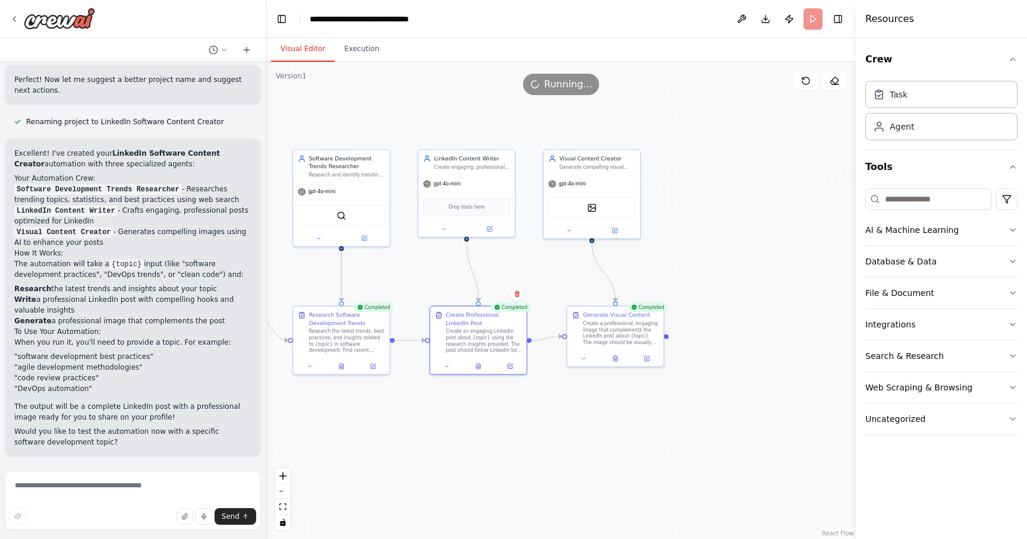
scroll to position [1153, 0]
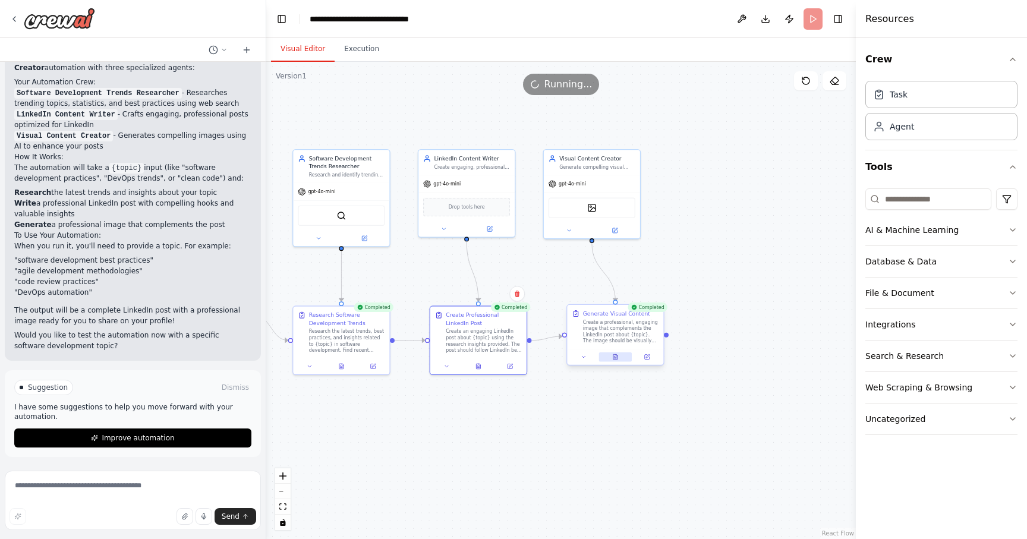
click at [616, 359] on icon at bounding box center [616, 356] width 4 height 5
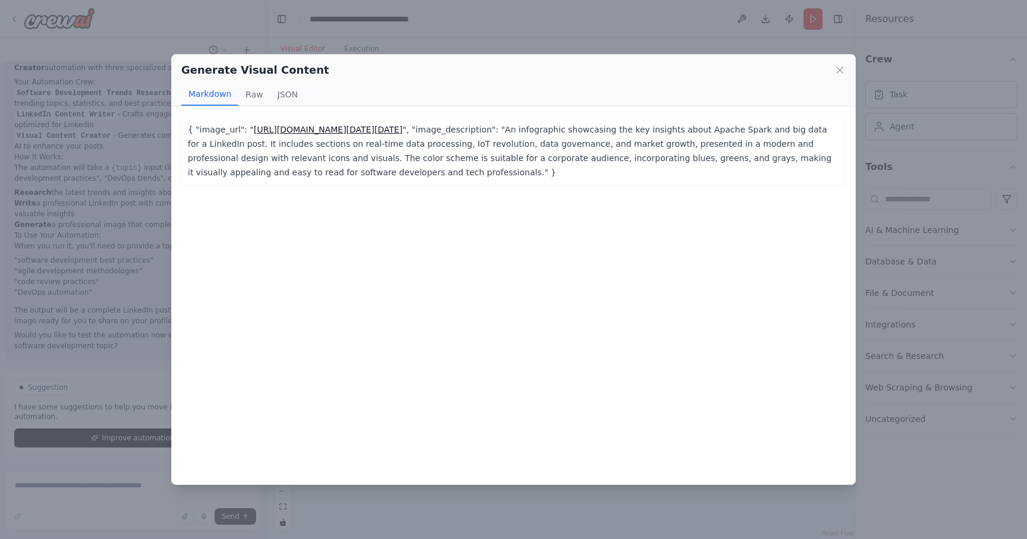
click at [402, 134] on link "[URL][DOMAIN_NAME][DATE][DATE]" at bounding box center [328, 130] width 149 height 10
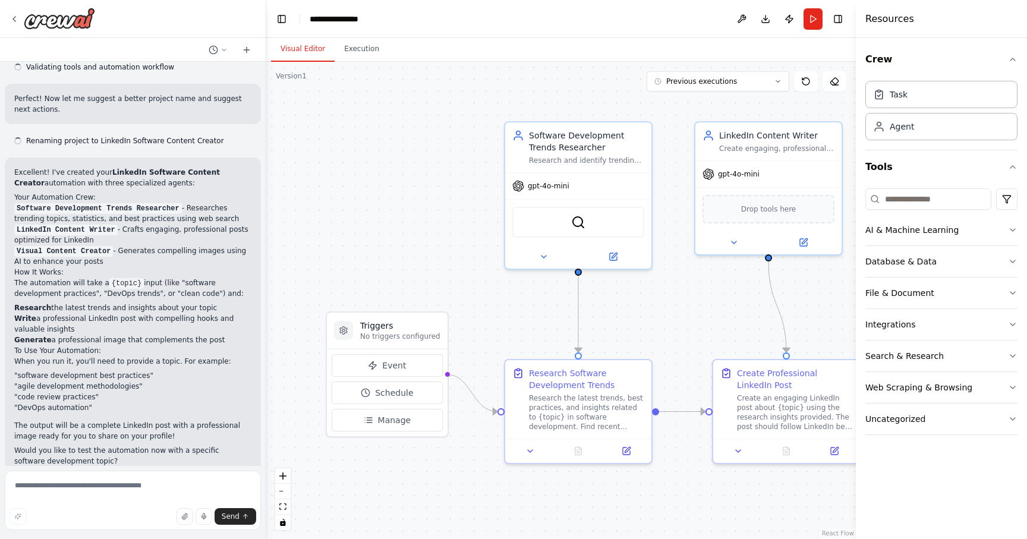
scroll to position [1056, 0]
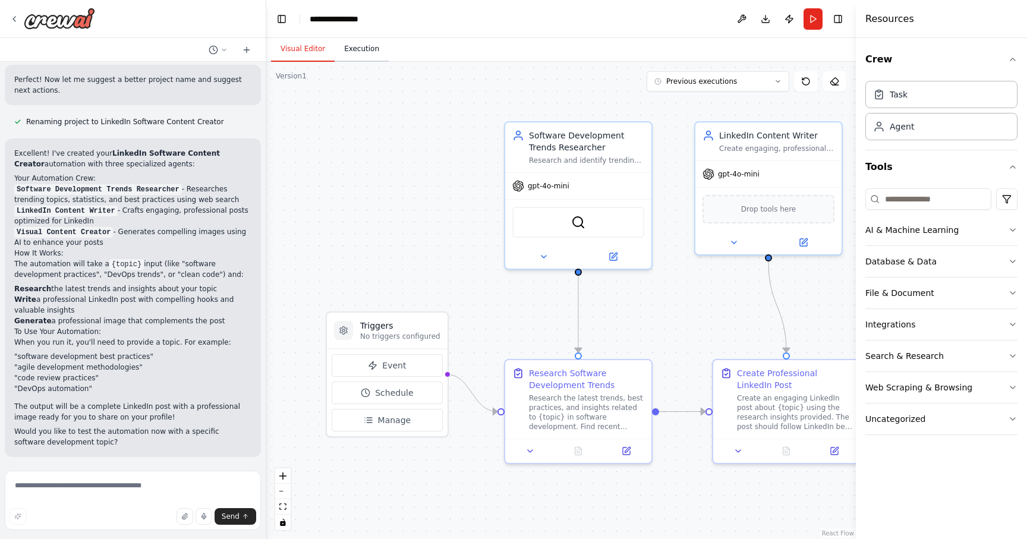
click at [355, 48] on button "Execution" at bounding box center [362, 49] width 54 height 25
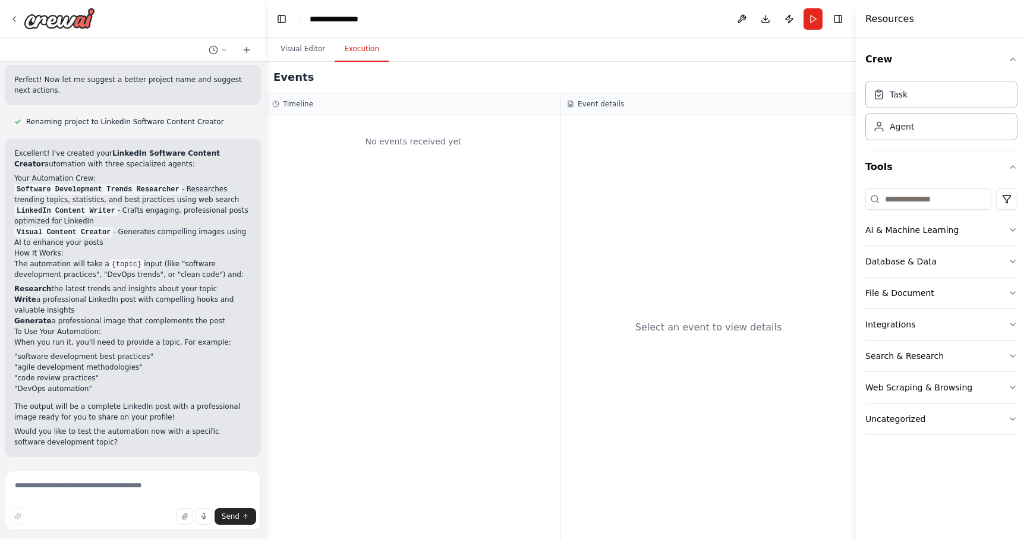
click at [139, 293] on li "Research the latest trends and insights about your topic" at bounding box center [132, 289] width 237 height 11
click at [304, 60] on button "Visual Editor" at bounding box center [303, 49] width 64 height 25
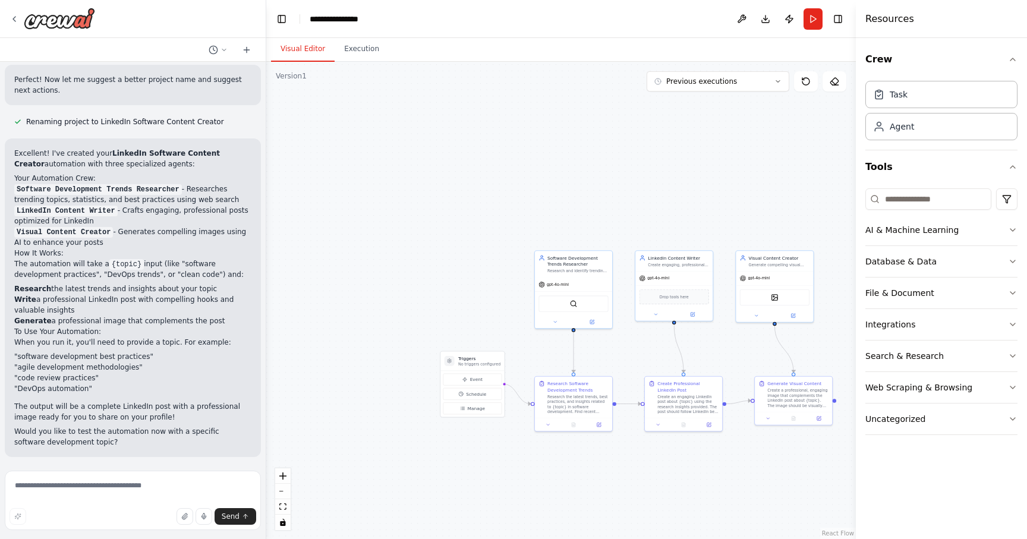
click at [734, 92] on div ".deletable-edge-delete-btn { width: 20px; height: 20px; border: 0px solid #ffff…" at bounding box center [561, 300] width 590 height 477
click at [720, 86] on button "Previous executions" at bounding box center [718, 81] width 143 height 20
click at [707, 105] on div "1m ago" at bounding box center [725, 104] width 119 height 10
click at [773, 418] on button at bounding box center [769, 415] width 21 height 7
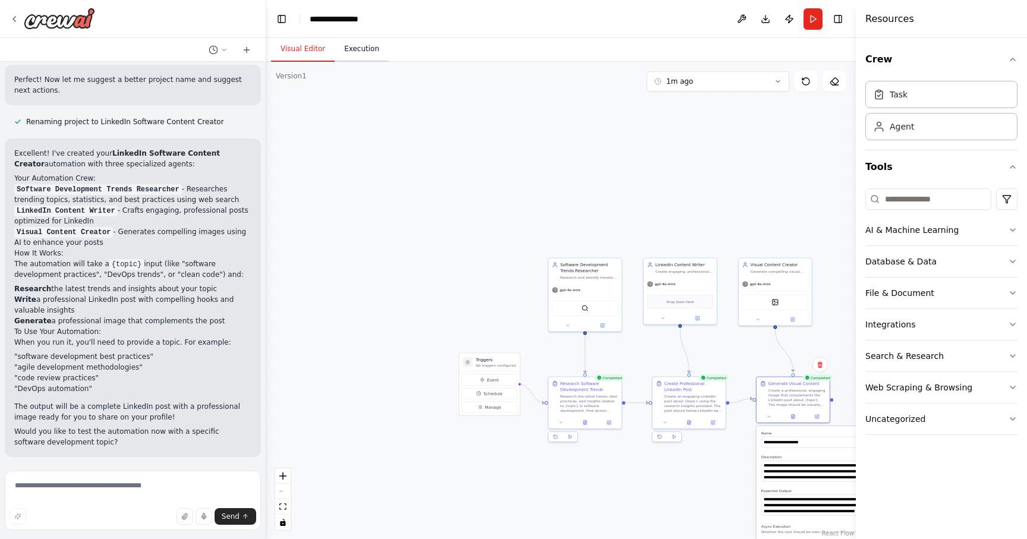
click at [363, 43] on button "Execution" at bounding box center [362, 49] width 54 height 25
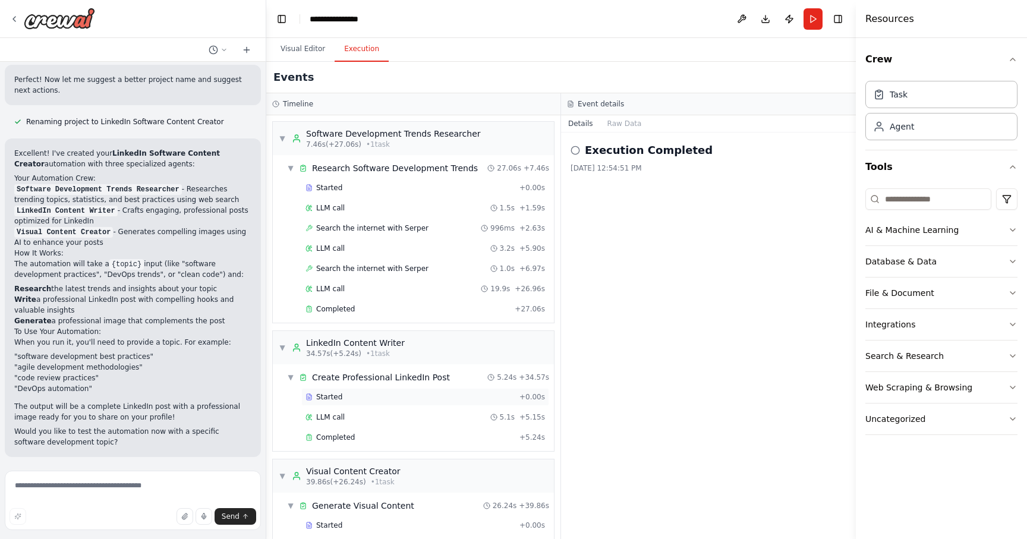
scroll to position [95, 0]
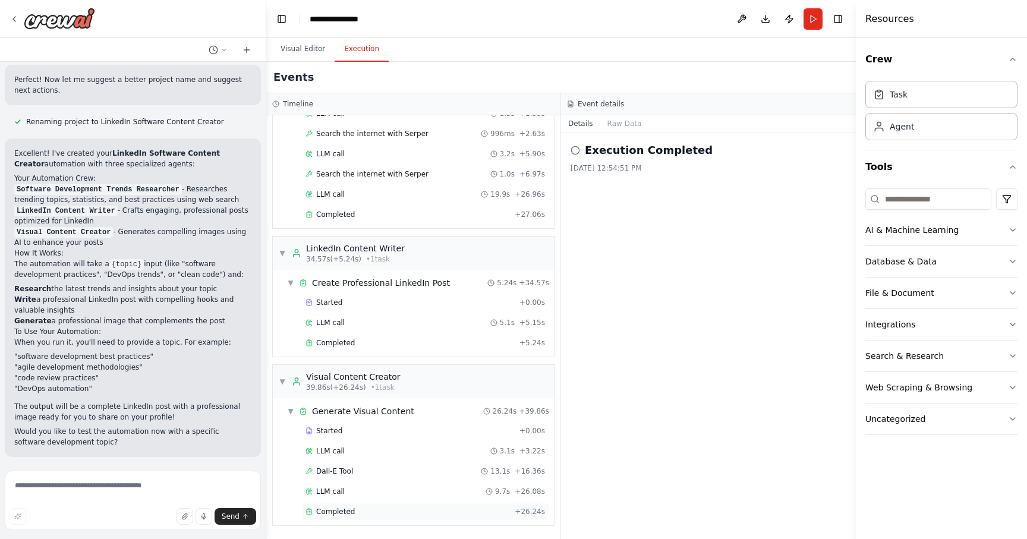
click at [388, 508] on div "Completed" at bounding box center [408, 512] width 205 height 10
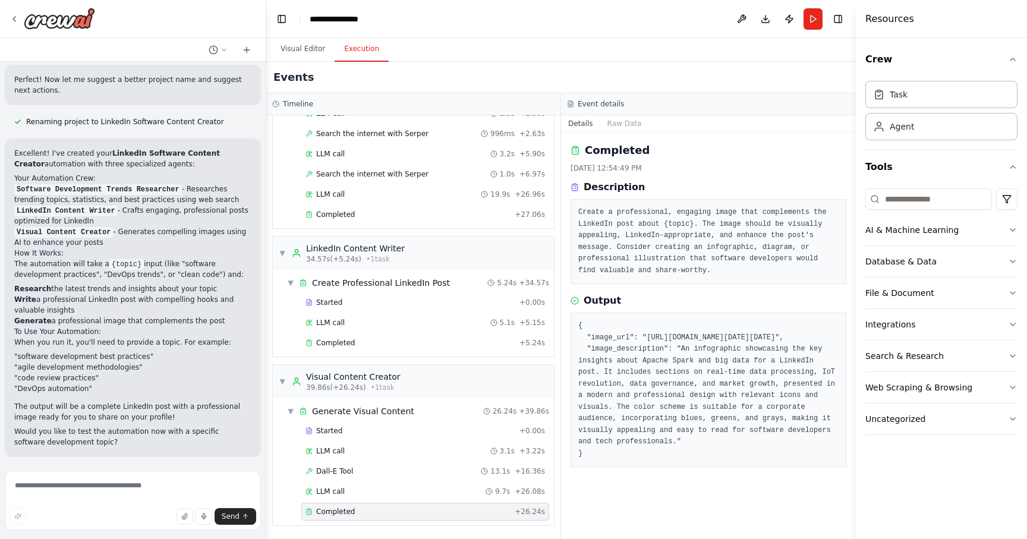
scroll to position [51, 0]
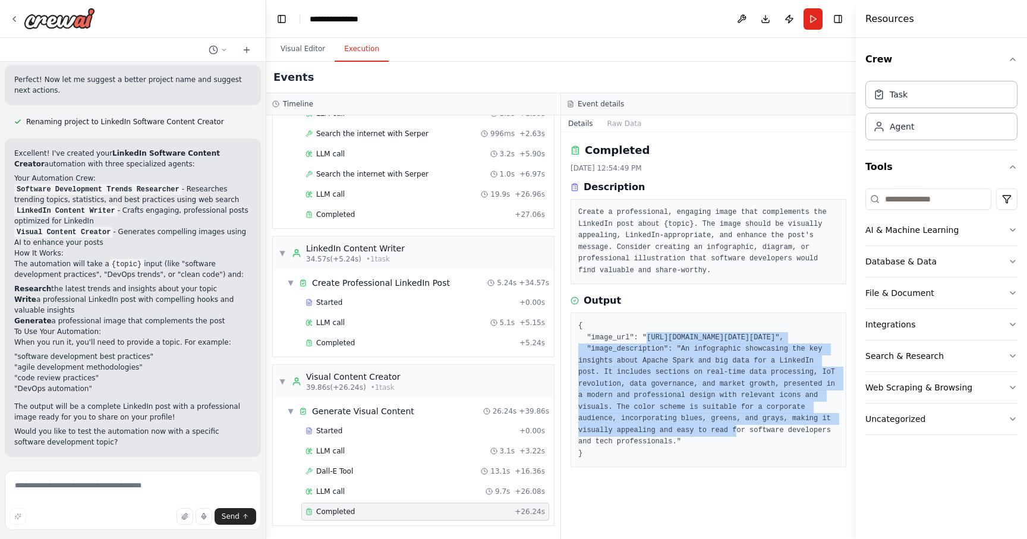
drag, startPoint x: 813, startPoint y: 388, endPoint x: 583, endPoint y: 297, distance: 248.0
click at [583, 320] on pre "{ "image_url": "[URL][DOMAIN_NAME][DATE][DATE]", "image_description": "An infog…" at bounding box center [708, 389] width 260 height 139
copy pre "[URL][DOMAIN_NAME][DATE][DATE]"
click at [390, 346] on div "Completed" at bounding box center [410, 343] width 209 height 10
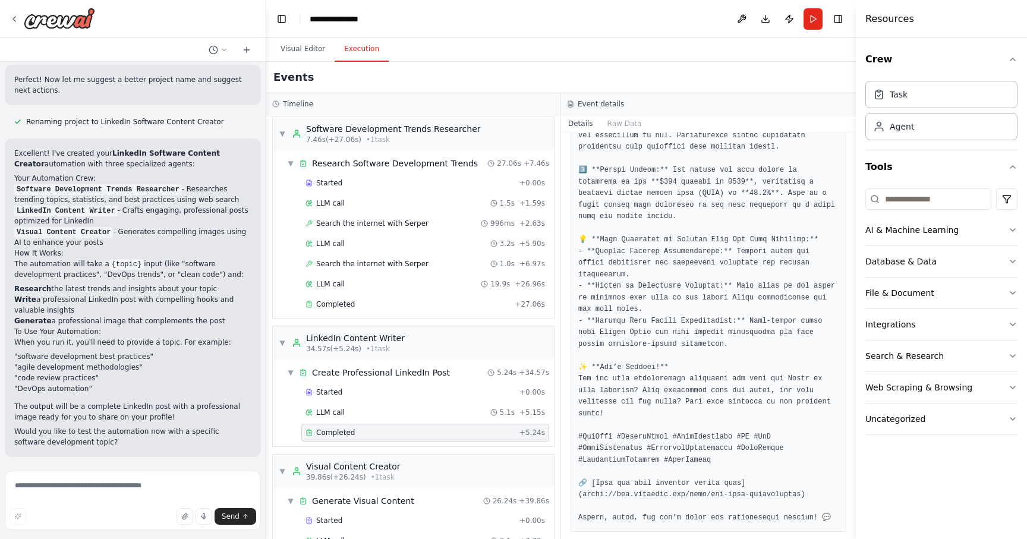
scroll to position [0, 0]
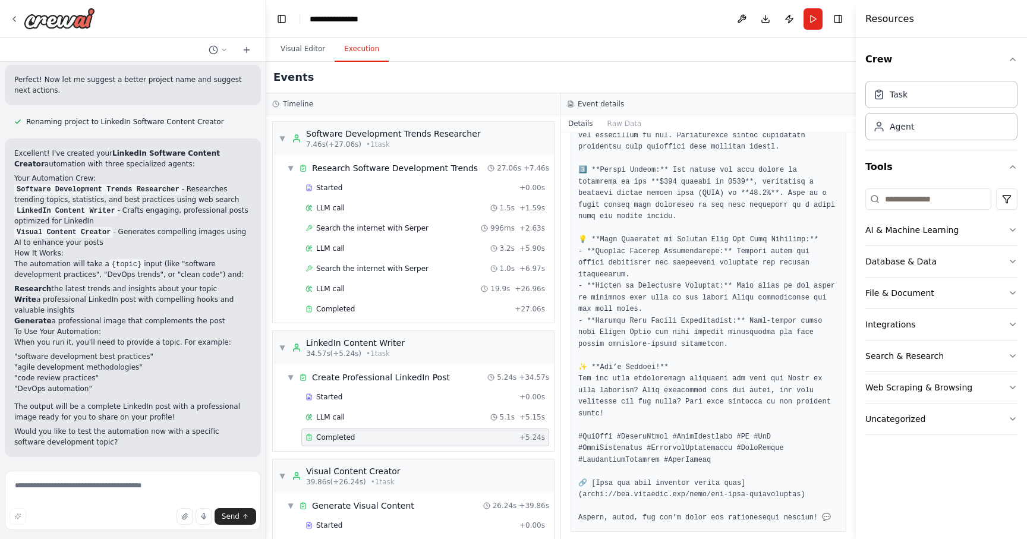
click at [398, 319] on div "Started + 0.00s LLM call 1.5s + 1.59s Search the internet with [PERSON_NAME] 99…" at bounding box center [418, 249] width 272 height 141
click at [389, 312] on div "Completed" at bounding box center [408, 309] width 205 height 10
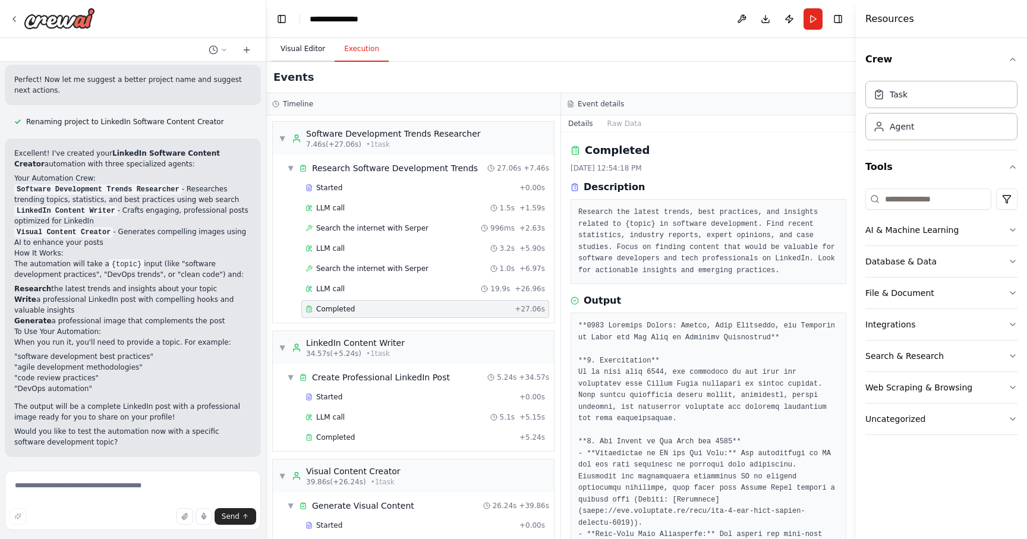
click at [312, 48] on button "Visual Editor" at bounding box center [303, 49] width 64 height 25
